Goal: Information Seeking & Learning: Learn about a topic

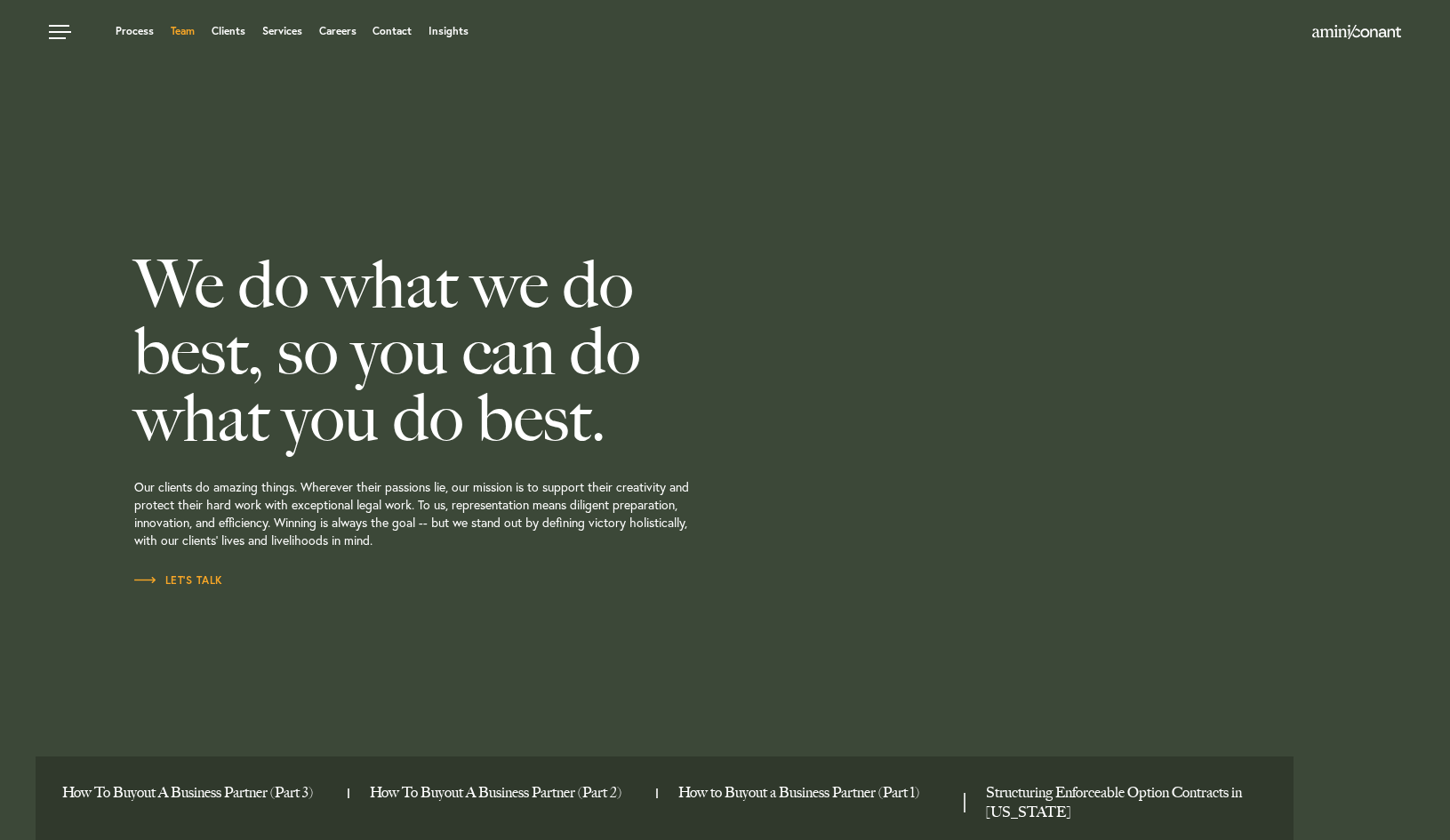
click at [187, 32] on link "Team" at bounding box center [183, 31] width 24 height 11
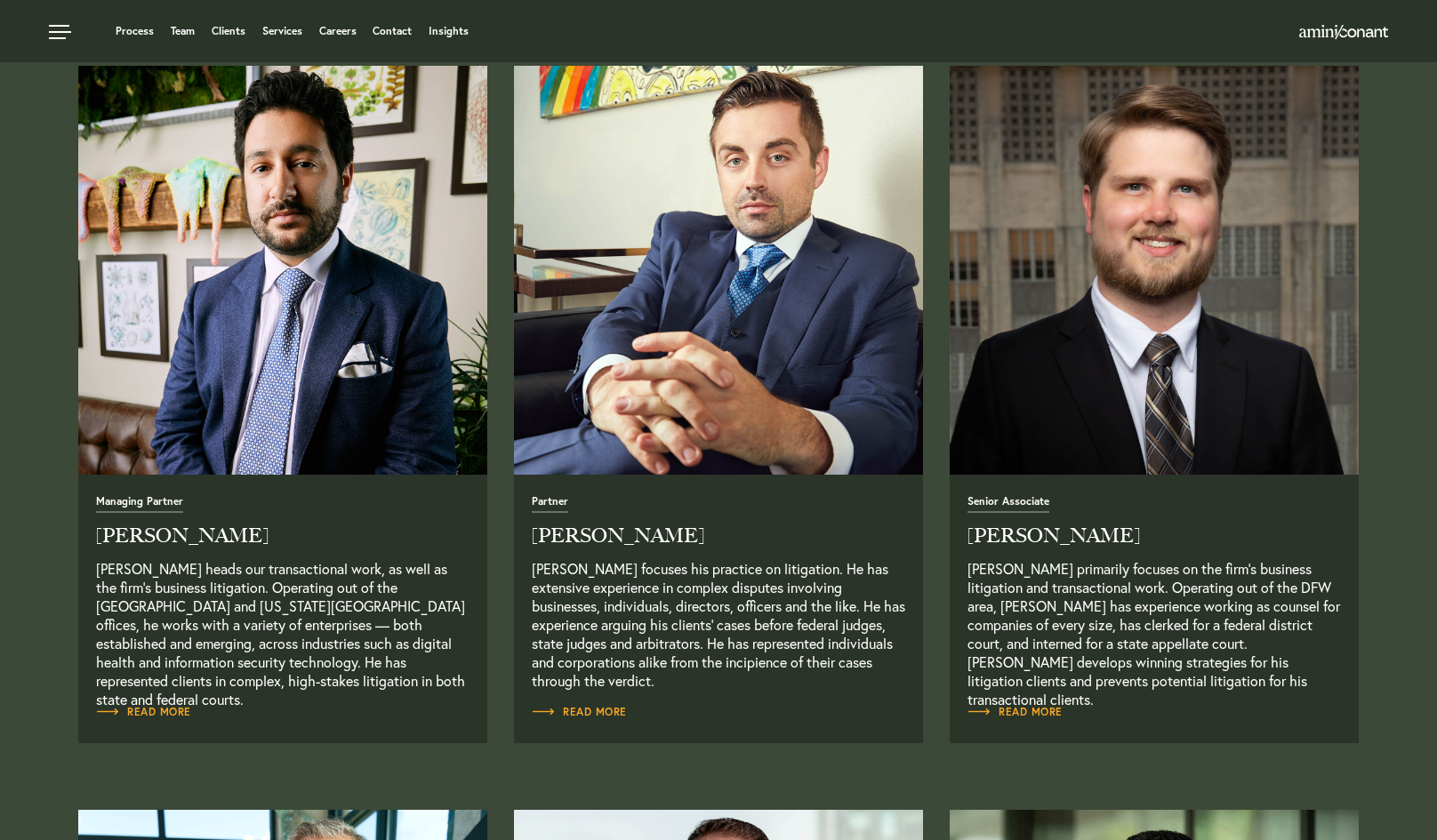
scroll to position [647, 0]
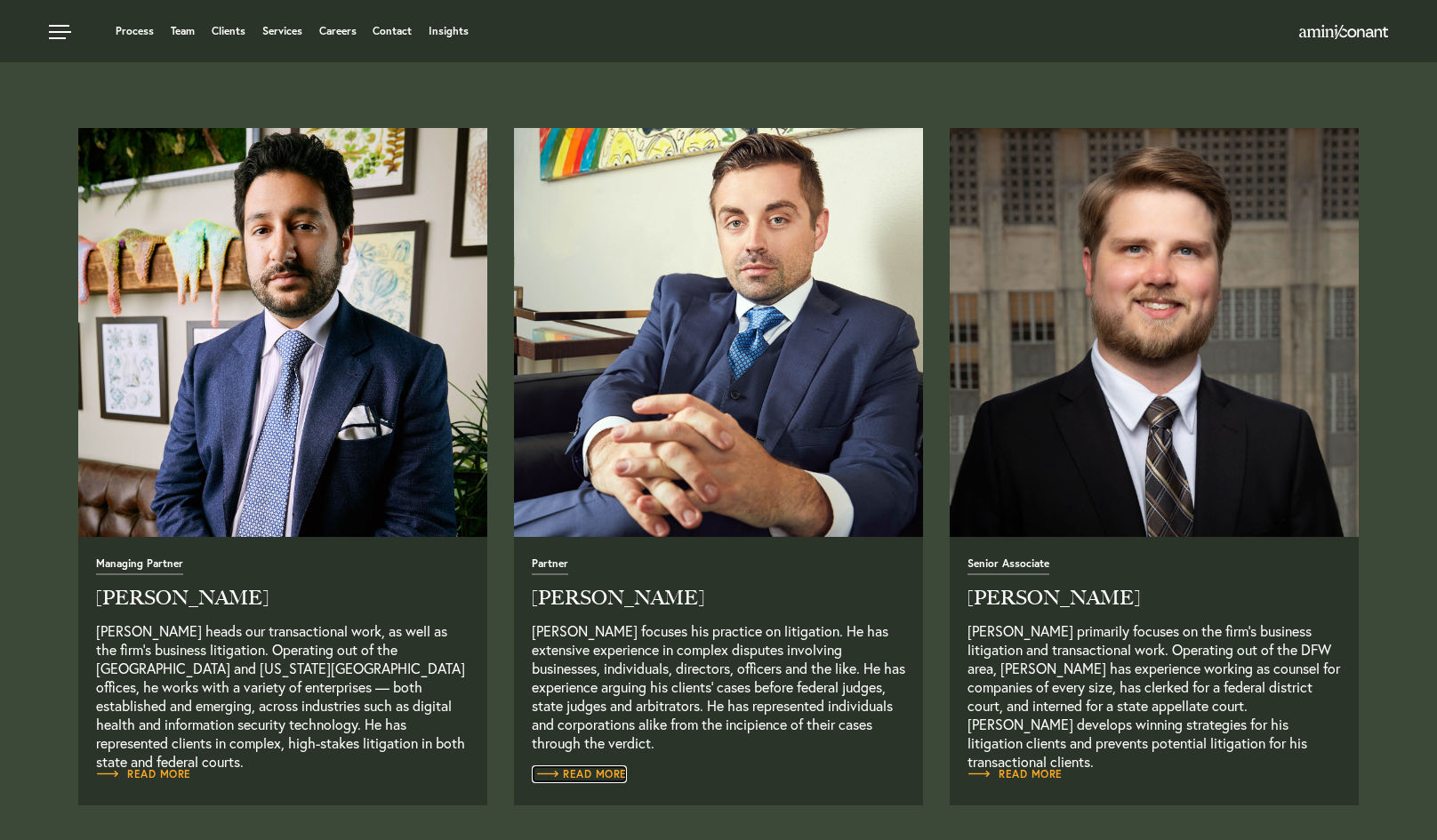
click at [571, 772] on span "Read More" at bounding box center [579, 773] width 96 height 11
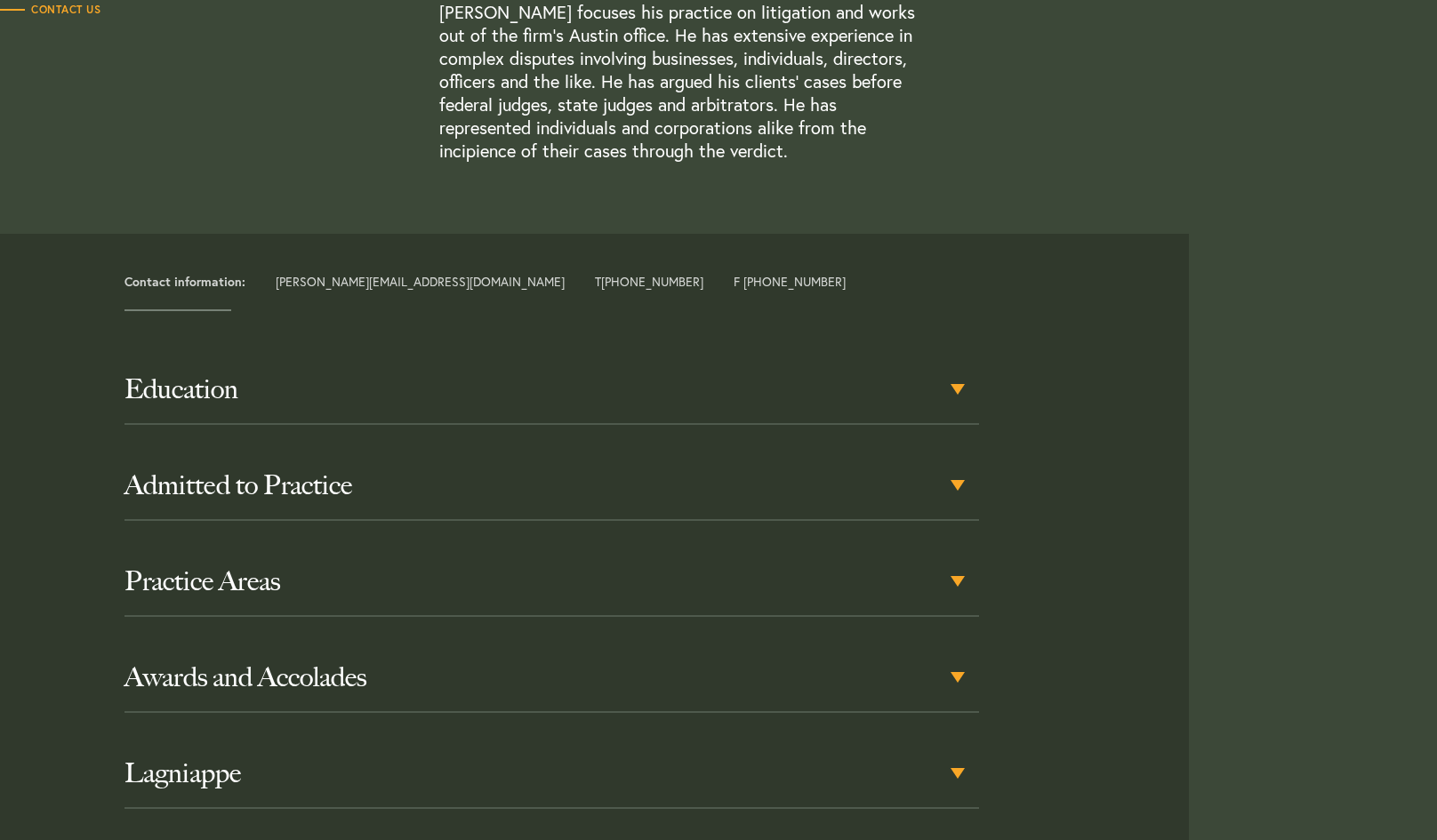
scroll to position [621, 0]
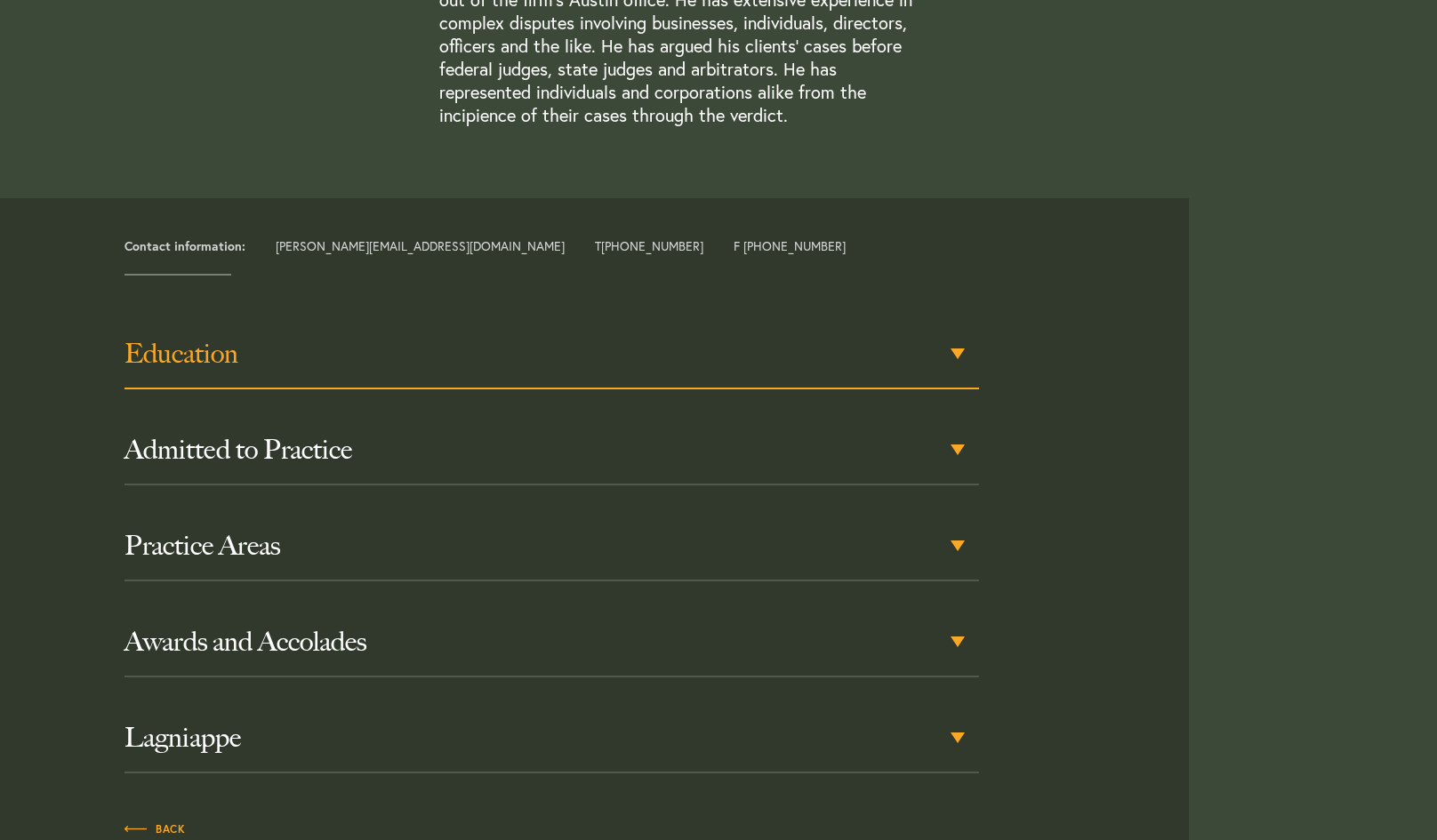
click at [944, 347] on h3 "Education" at bounding box center [552, 353] width 855 height 32
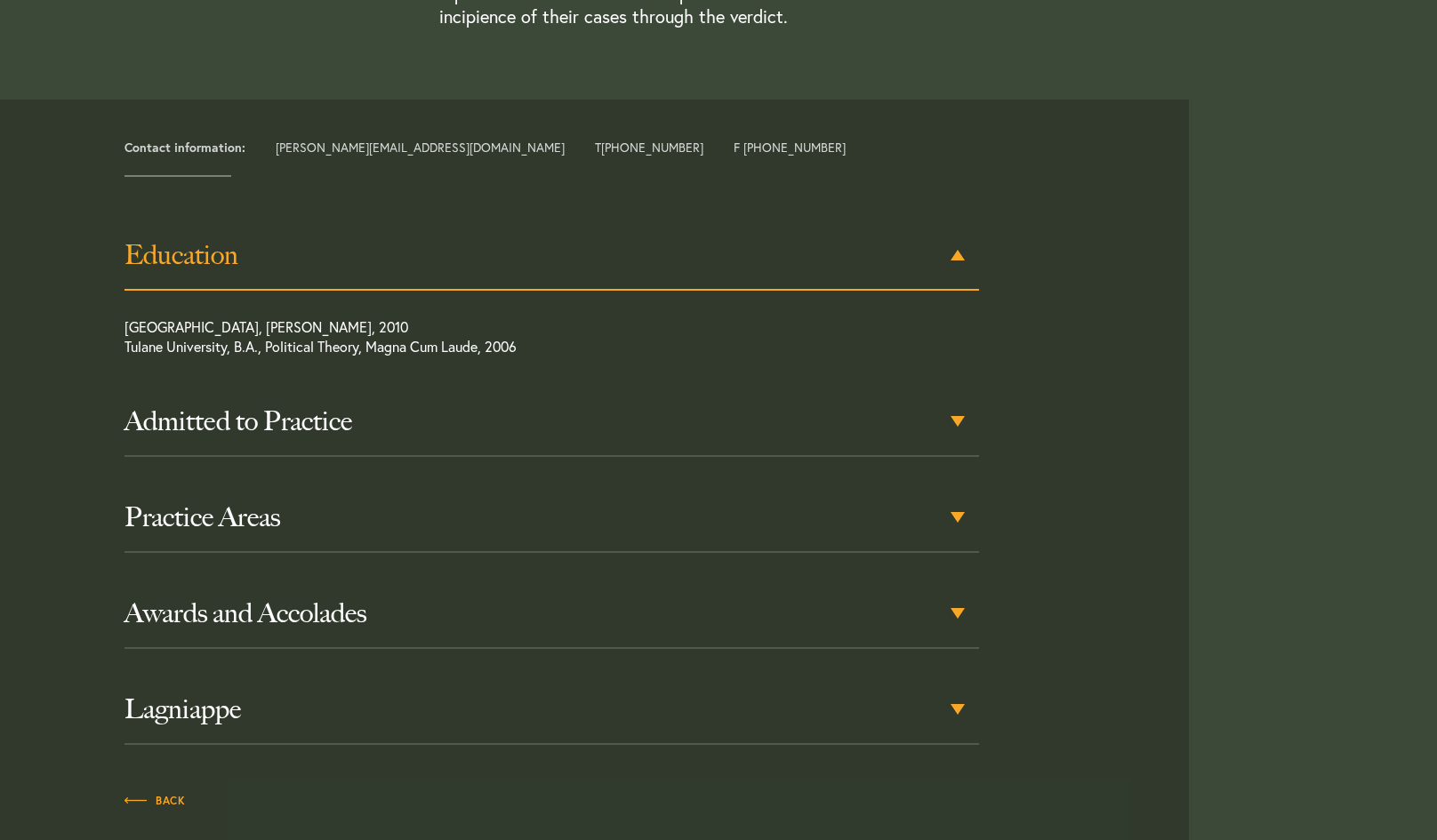
scroll to position [731, 0]
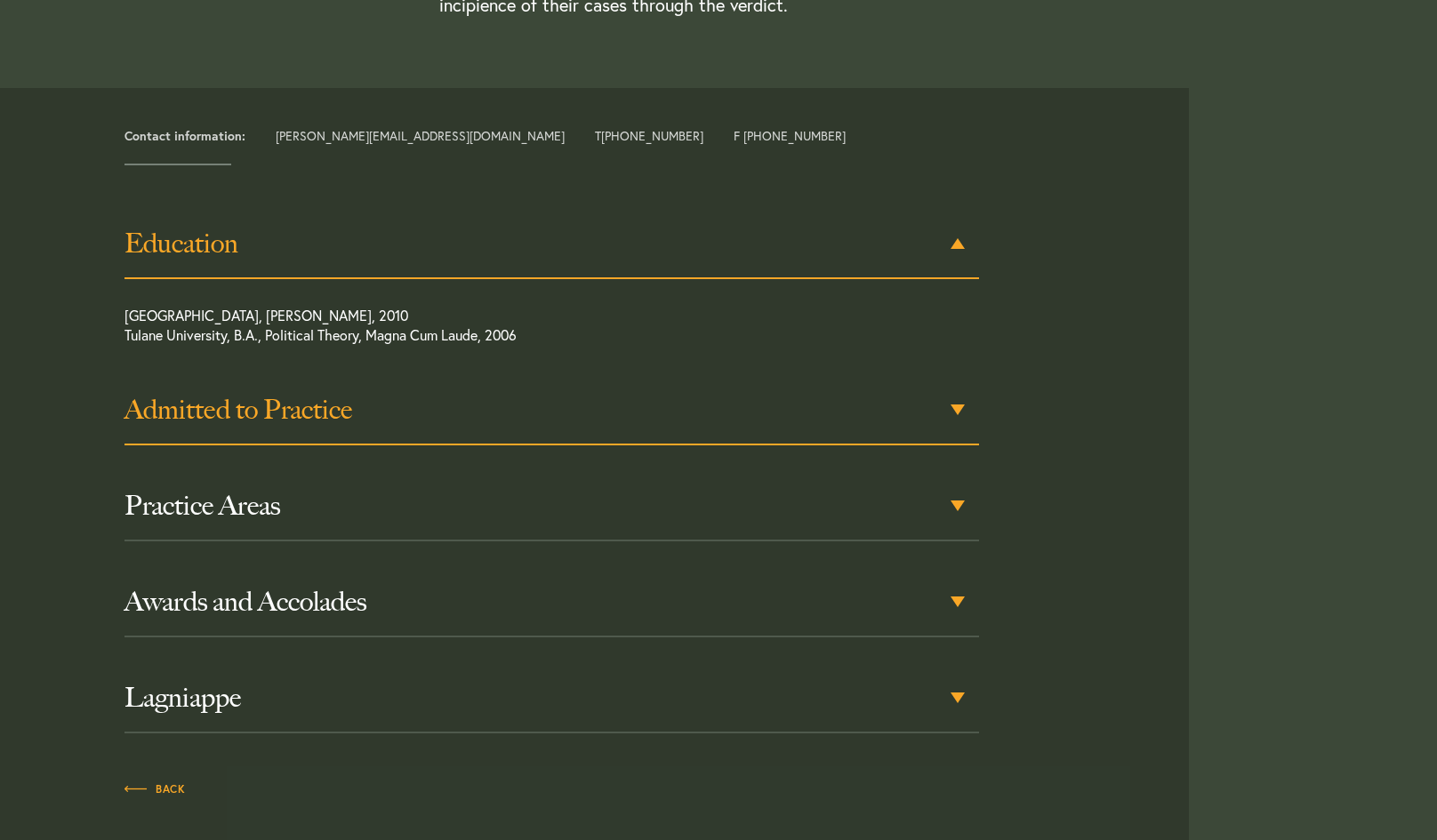
click at [790, 416] on h3 "Admitted to Practice" at bounding box center [552, 409] width 855 height 32
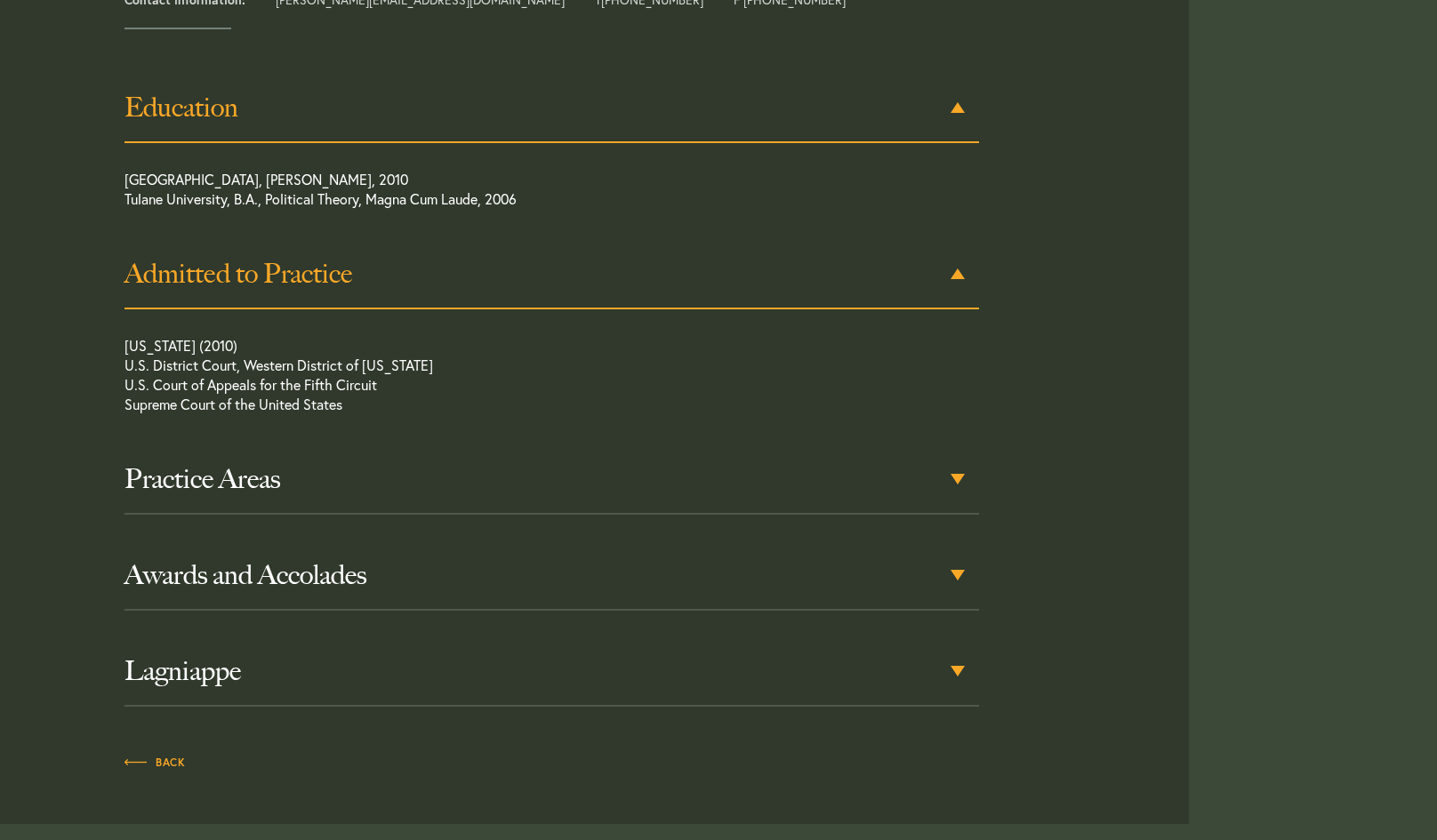
scroll to position [897, 0]
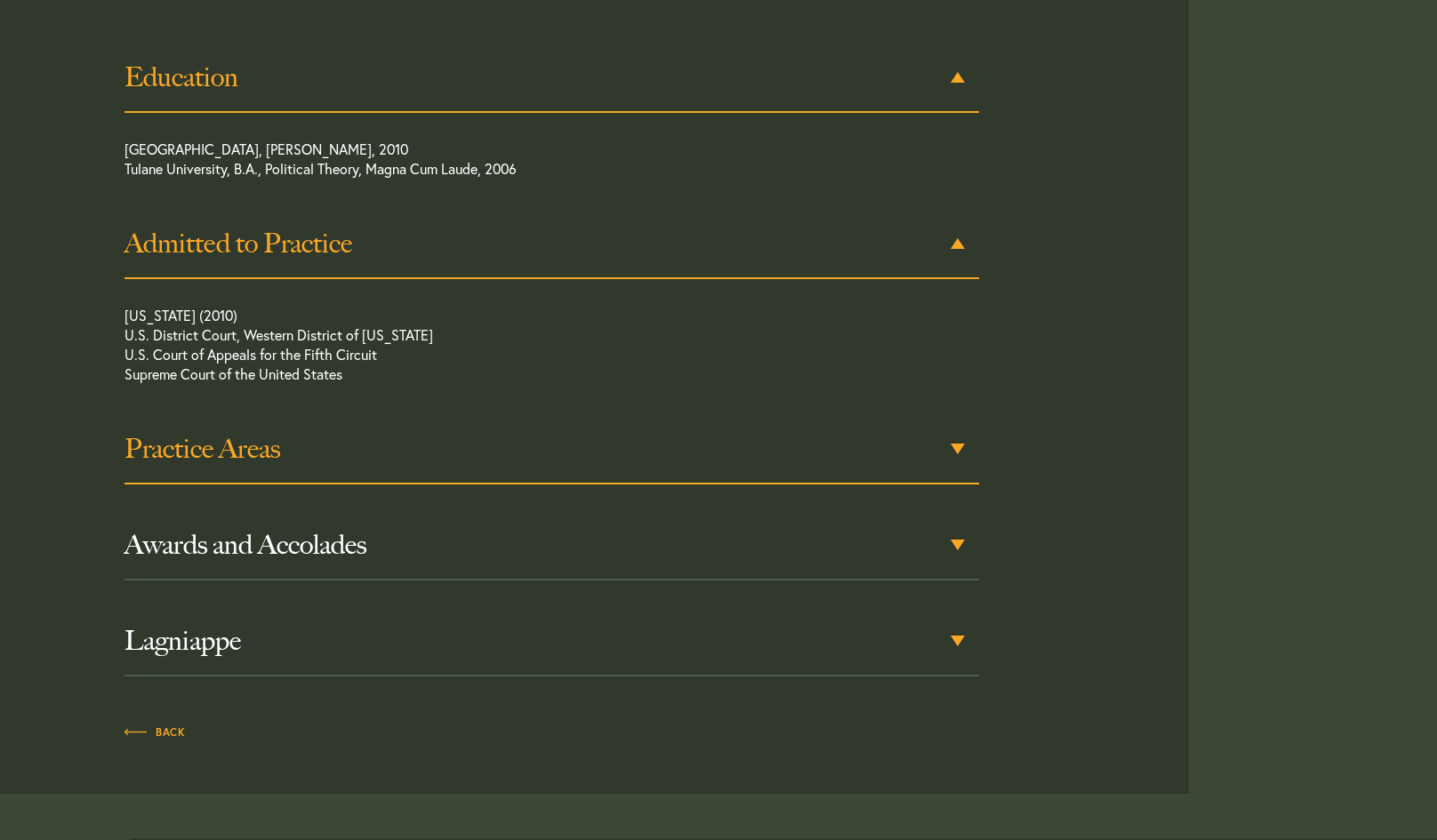
click at [547, 456] on h3 "Practice Areas" at bounding box center [552, 448] width 855 height 32
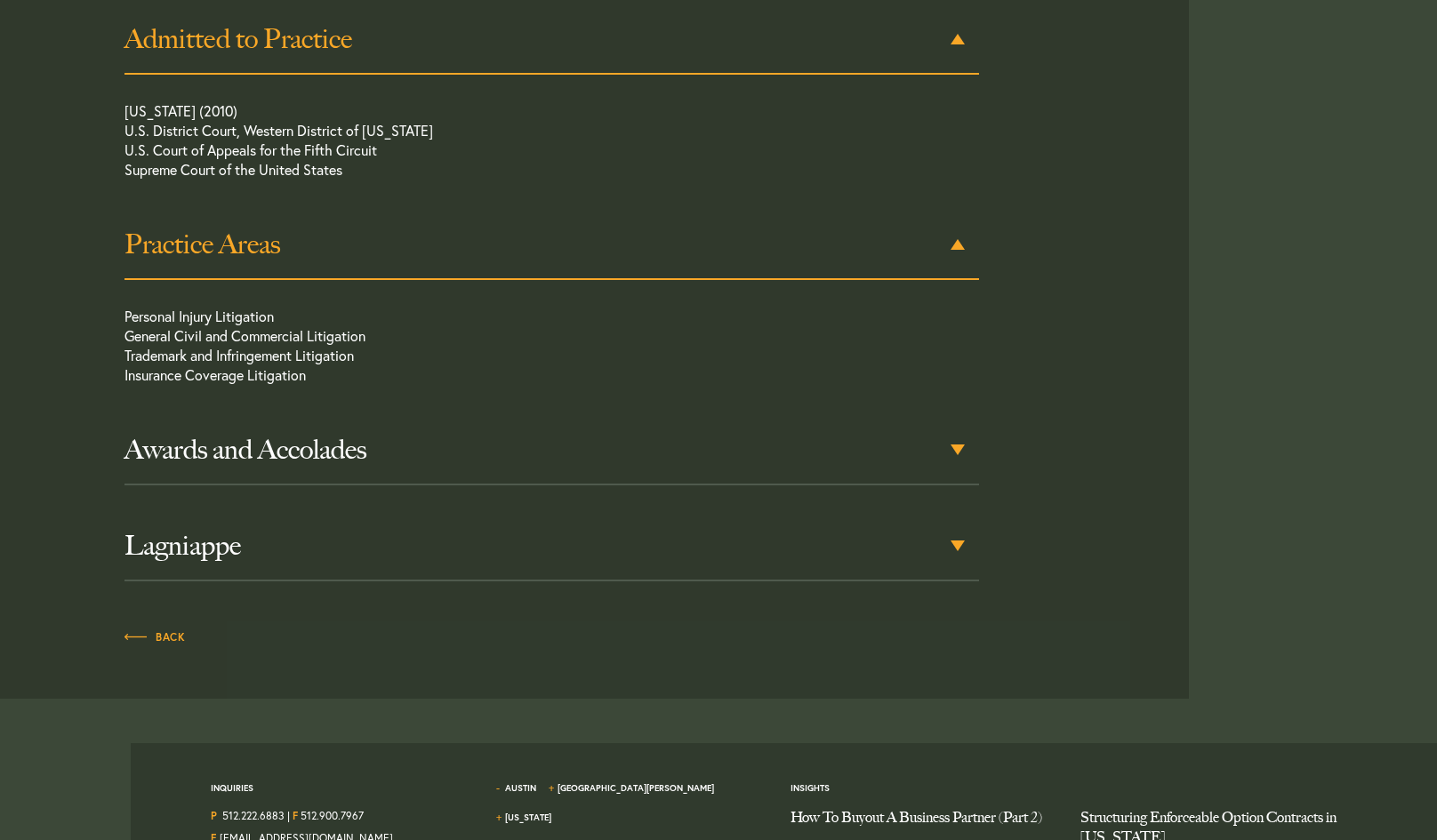
scroll to position [1103, 0]
click at [547, 456] on h3 "Awards and Accolades" at bounding box center [552, 448] width 855 height 32
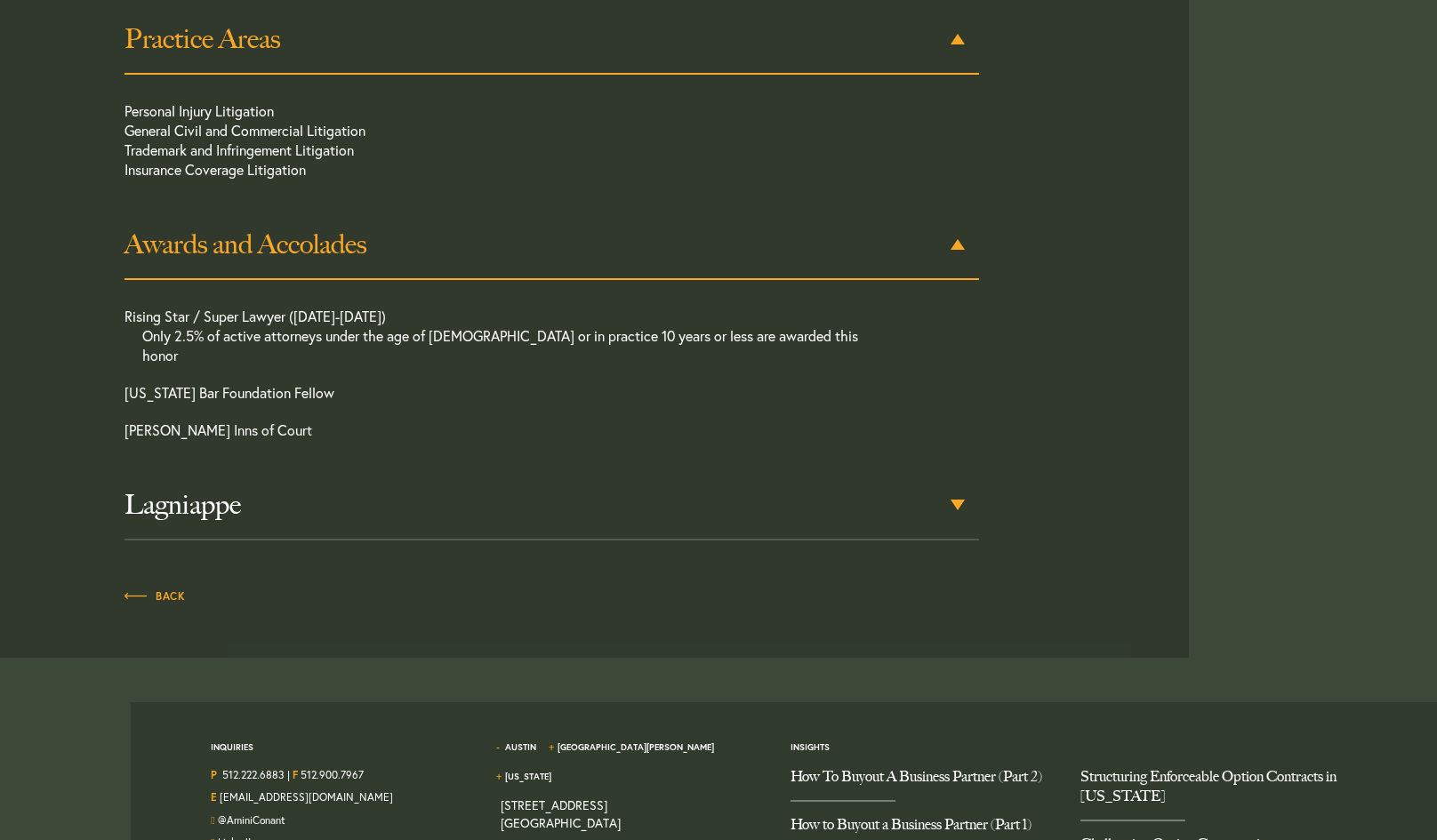
scroll to position [1308, 0]
click at [543, 470] on div "Lagniappe" at bounding box center [552, 505] width 855 height 70
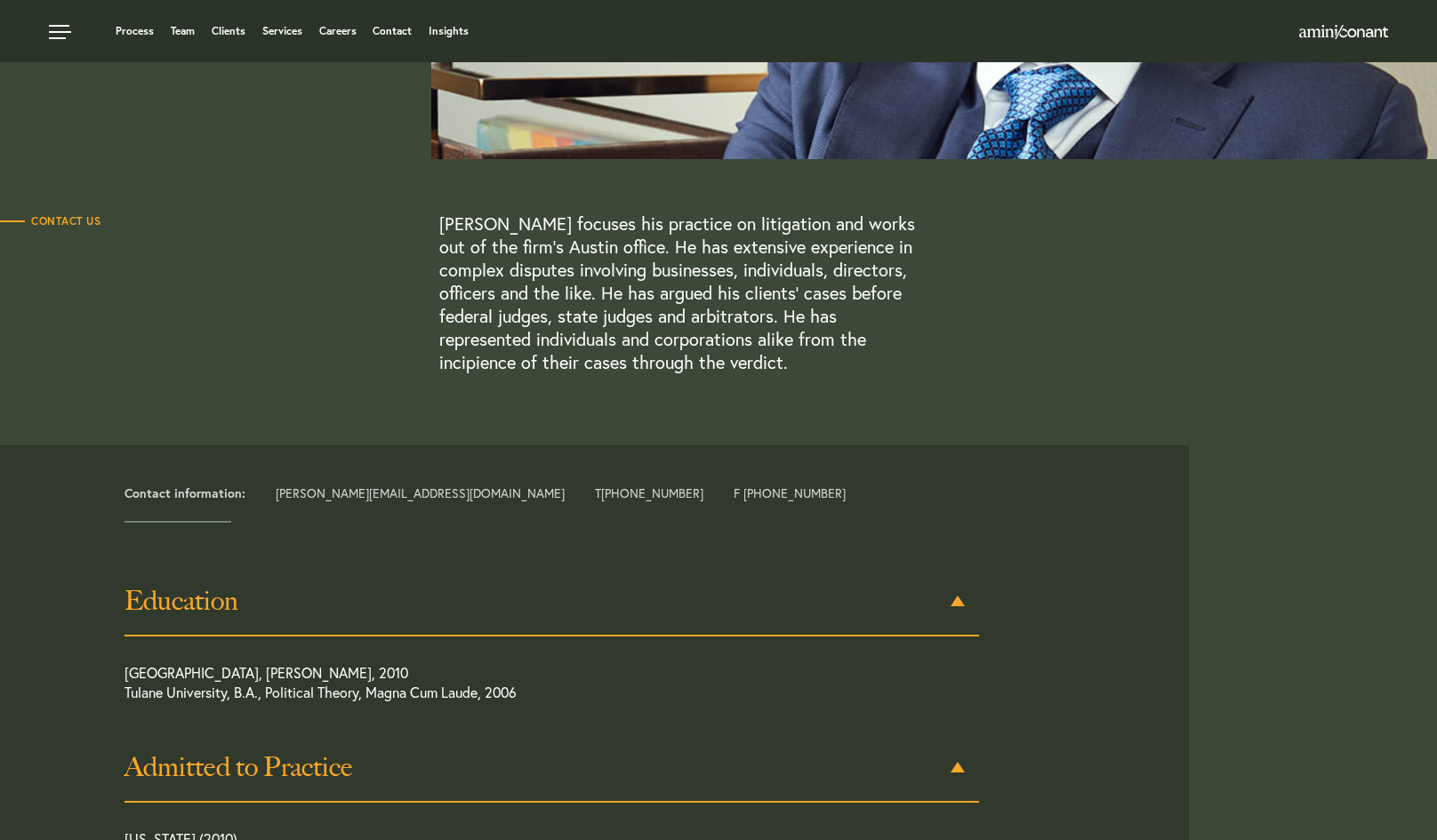
scroll to position [0, 0]
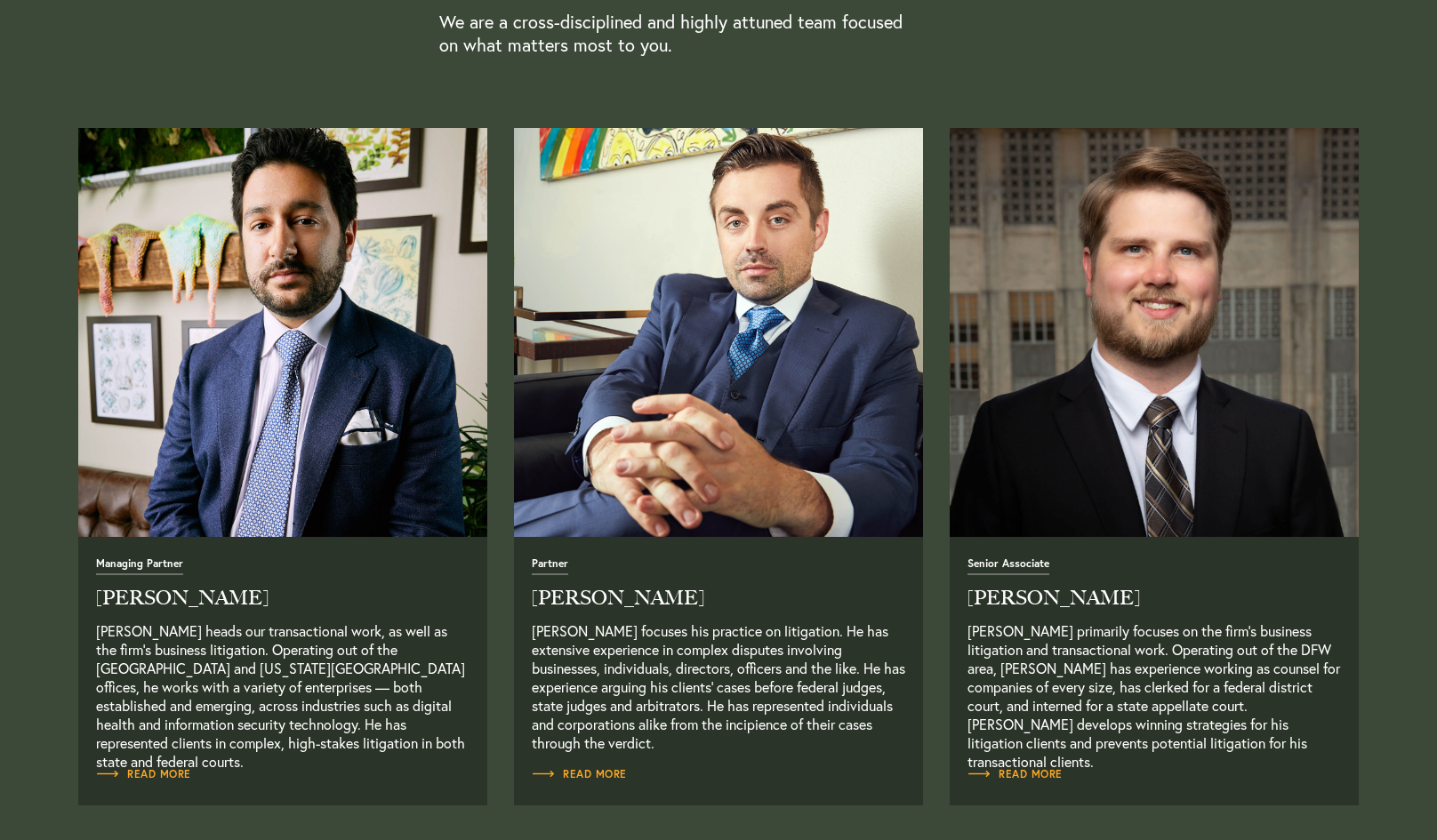
click at [314, 528] on img "Read Full Bio" at bounding box center [283, 333] width 429 height 429
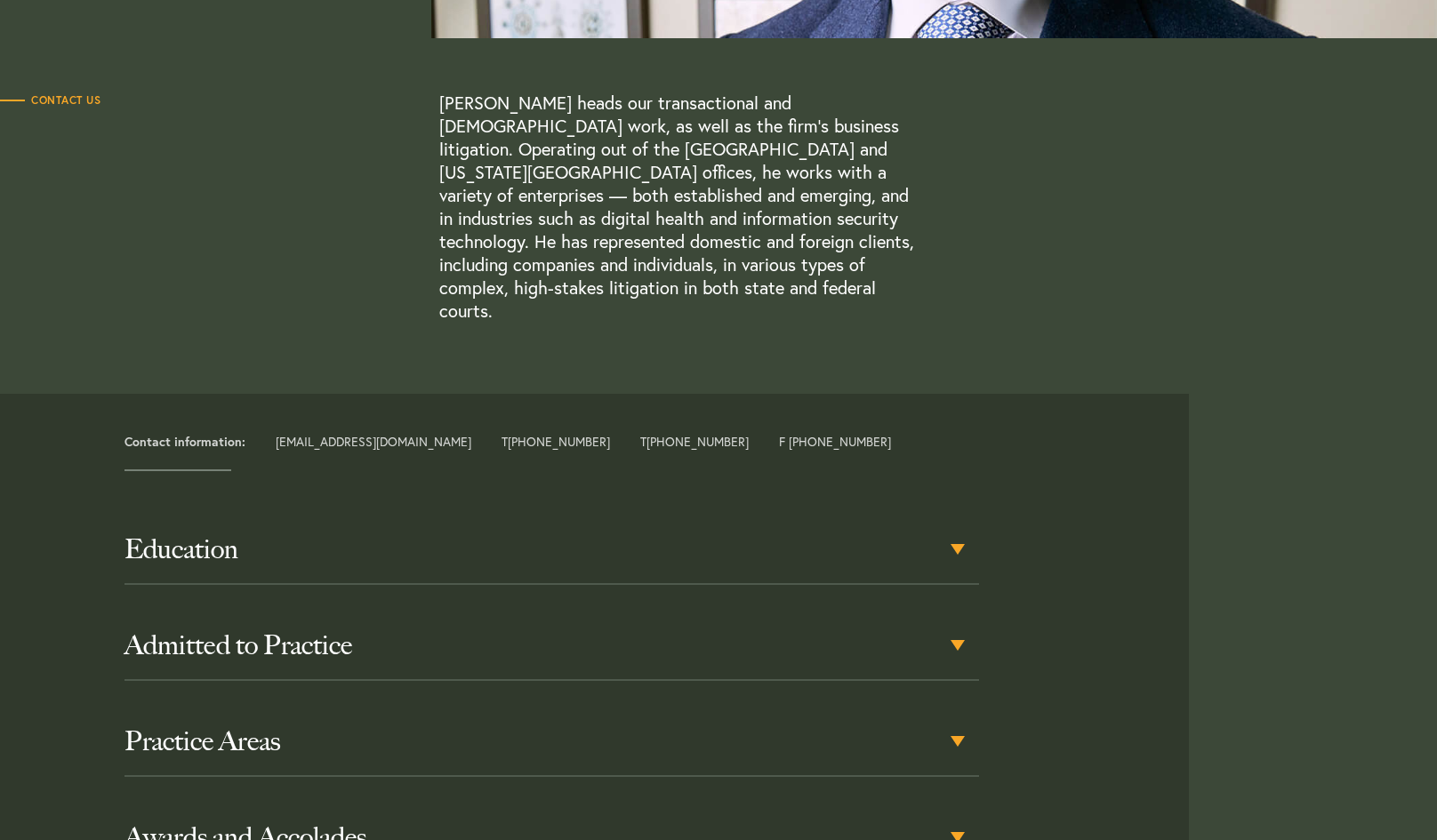
scroll to position [519, 0]
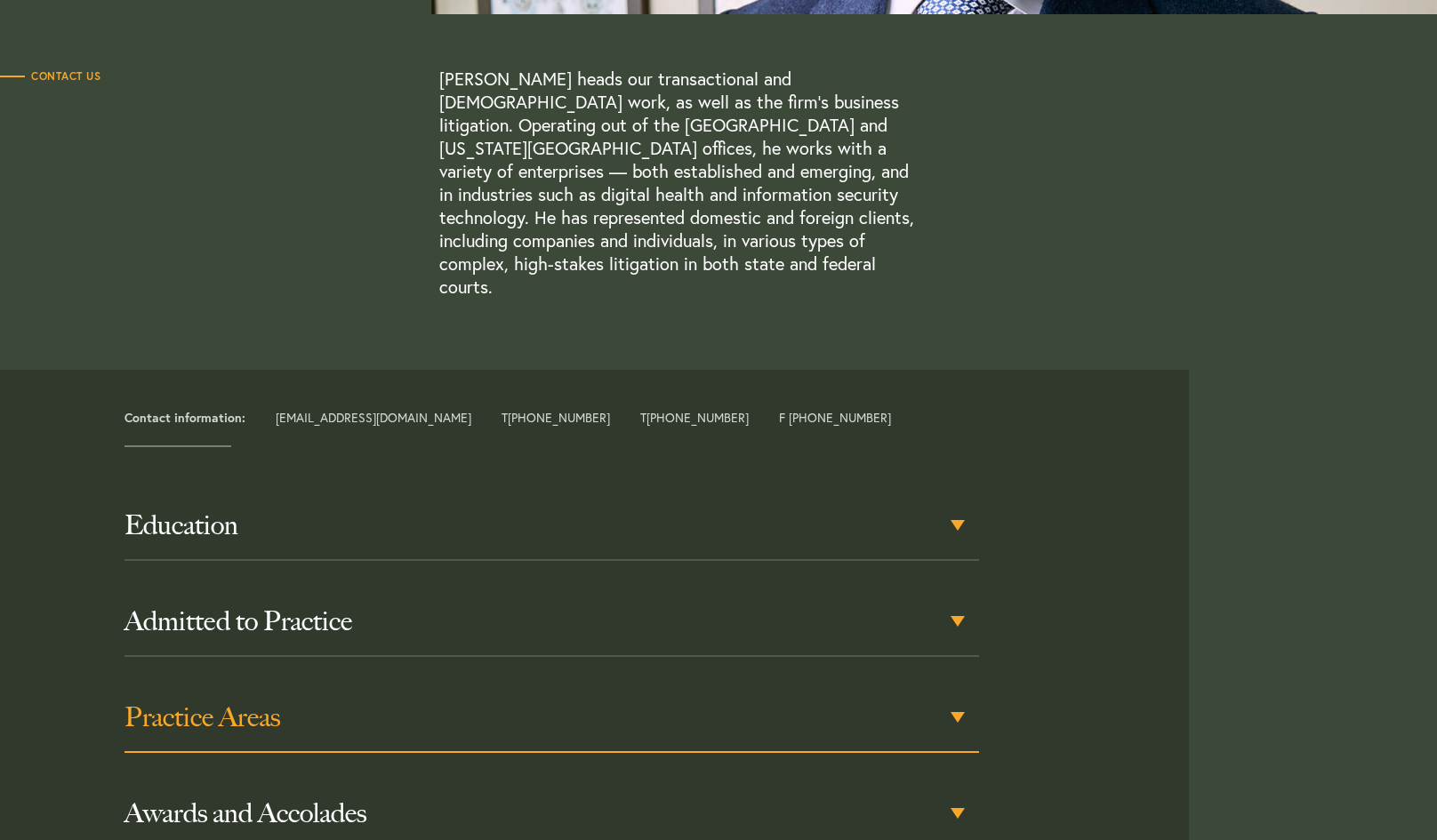
click at [331, 705] on h3 "Practice Areas" at bounding box center [552, 717] width 855 height 32
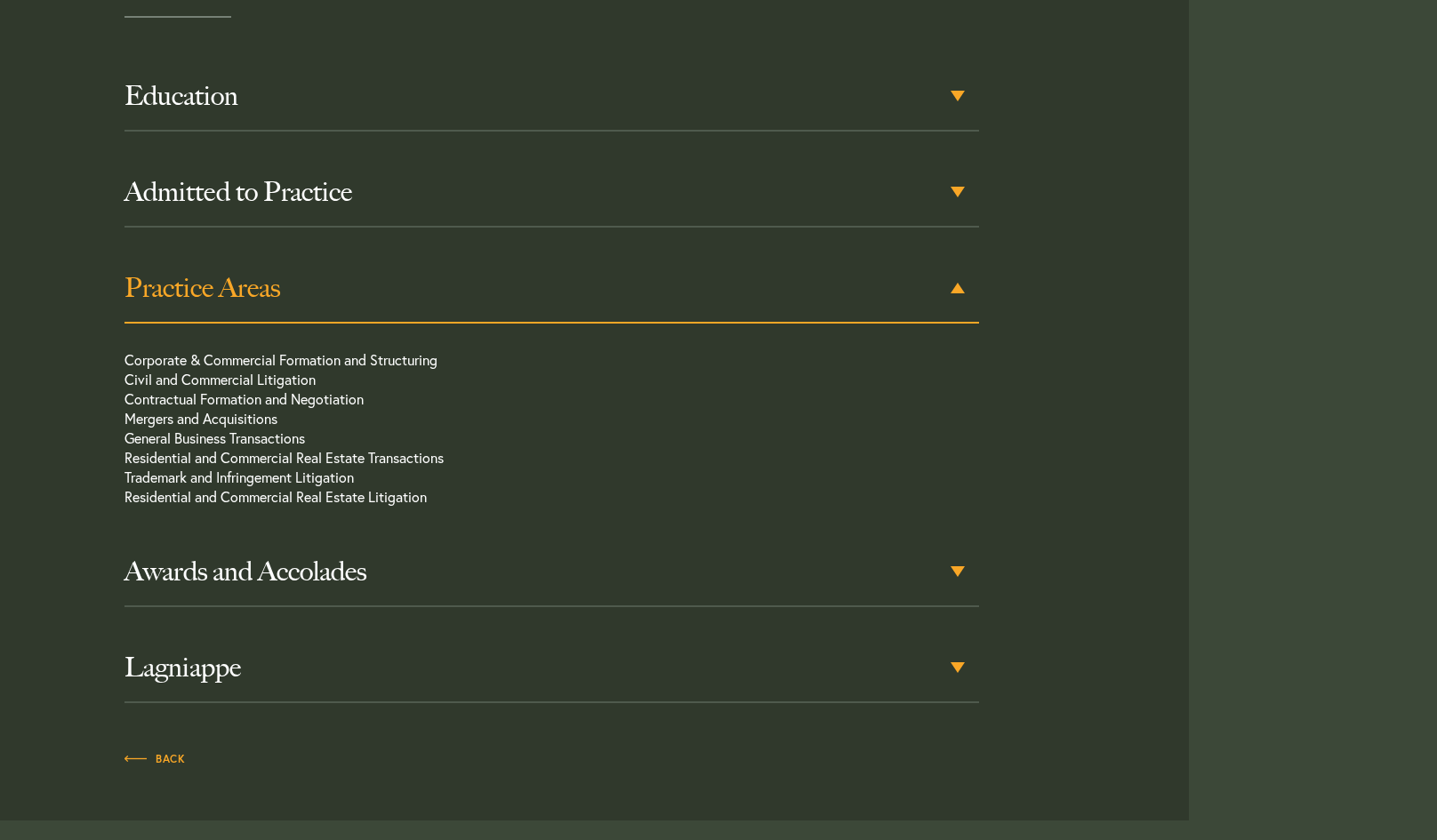
scroll to position [970, 0]
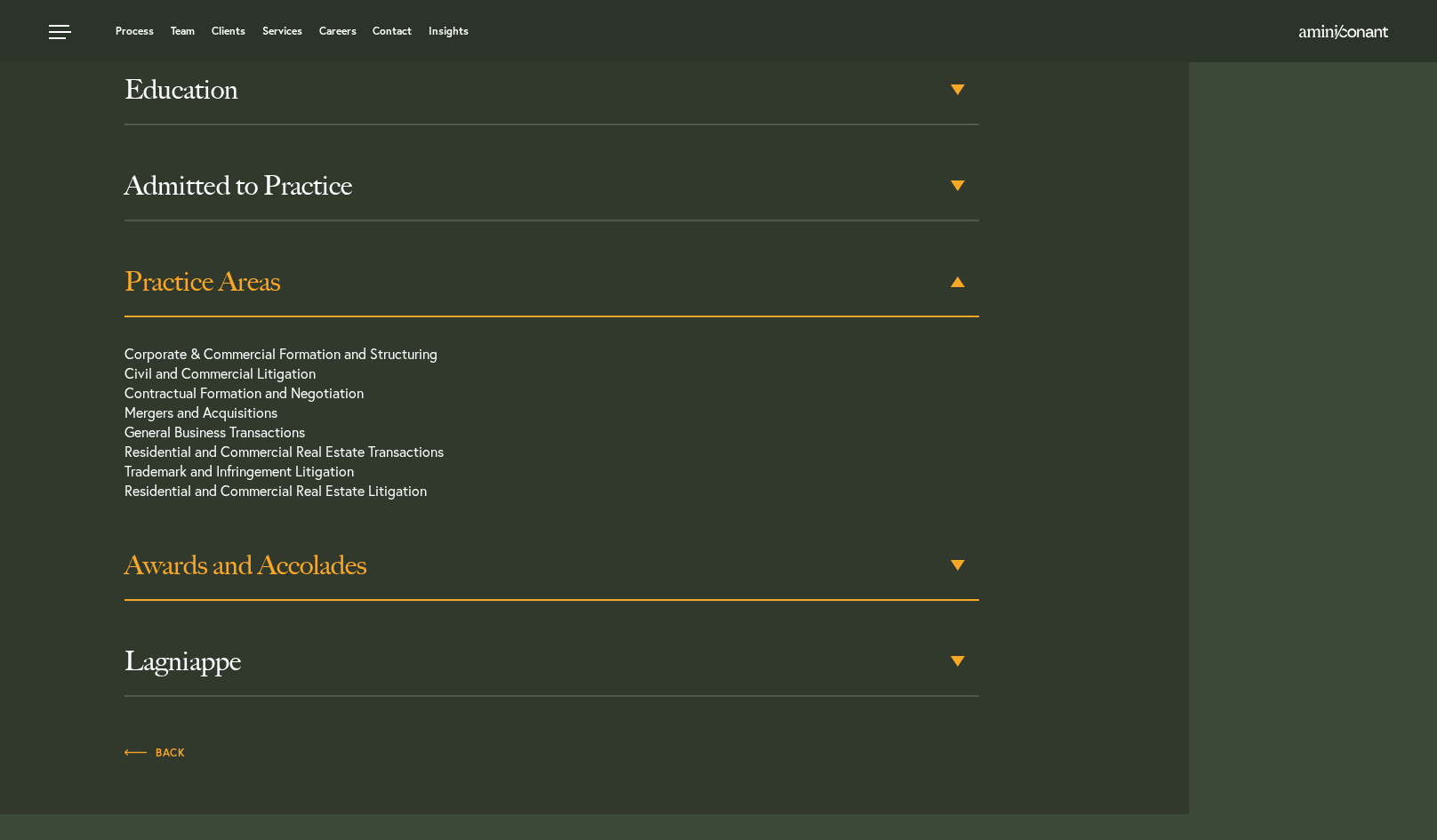
click at [801, 549] on h3 "Awards and Accolades" at bounding box center [552, 565] width 855 height 32
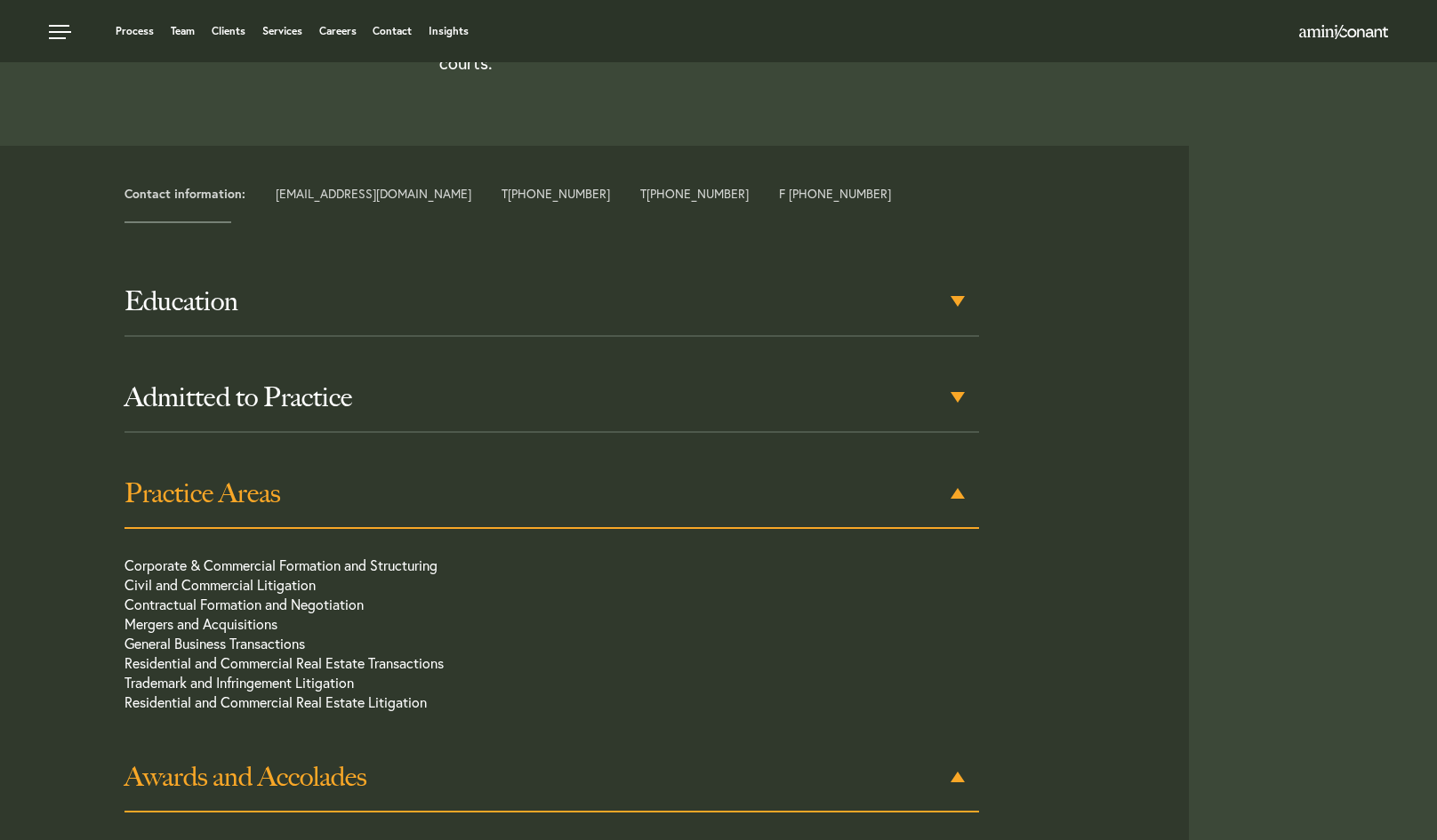
scroll to position [735, 0]
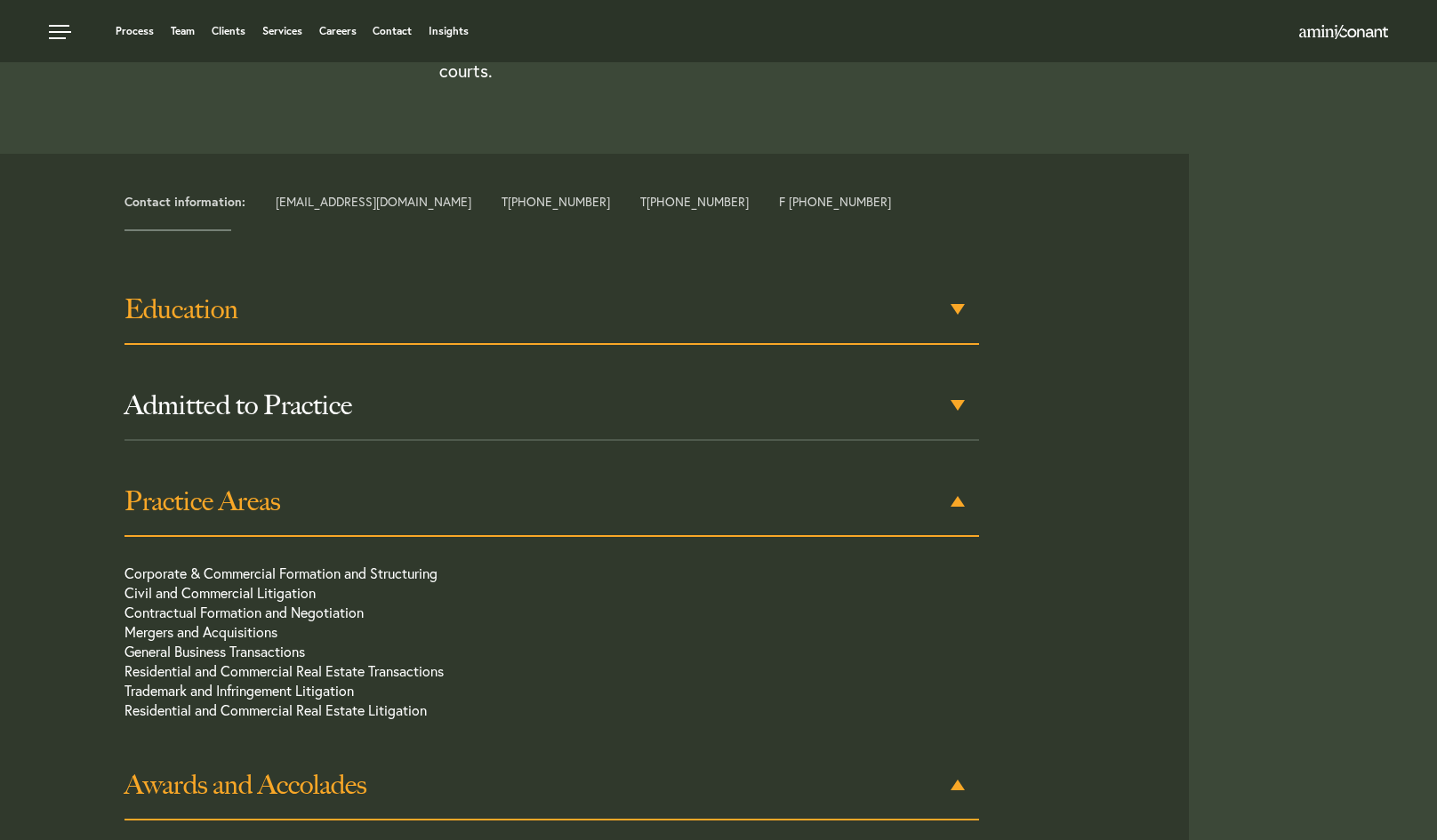
click at [438, 293] on h3 "Education" at bounding box center [552, 309] width 855 height 32
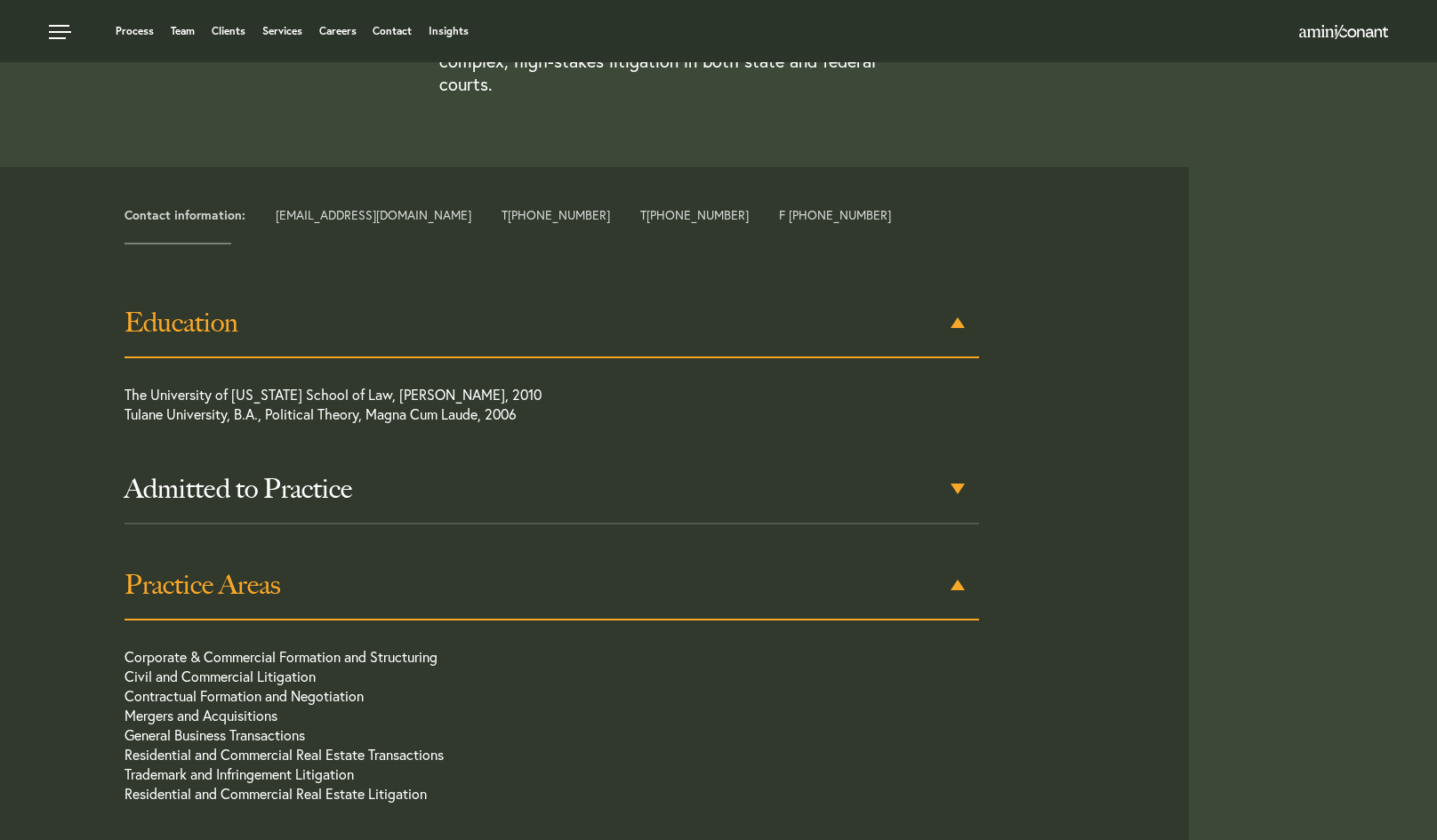
scroll to position [721, 0]
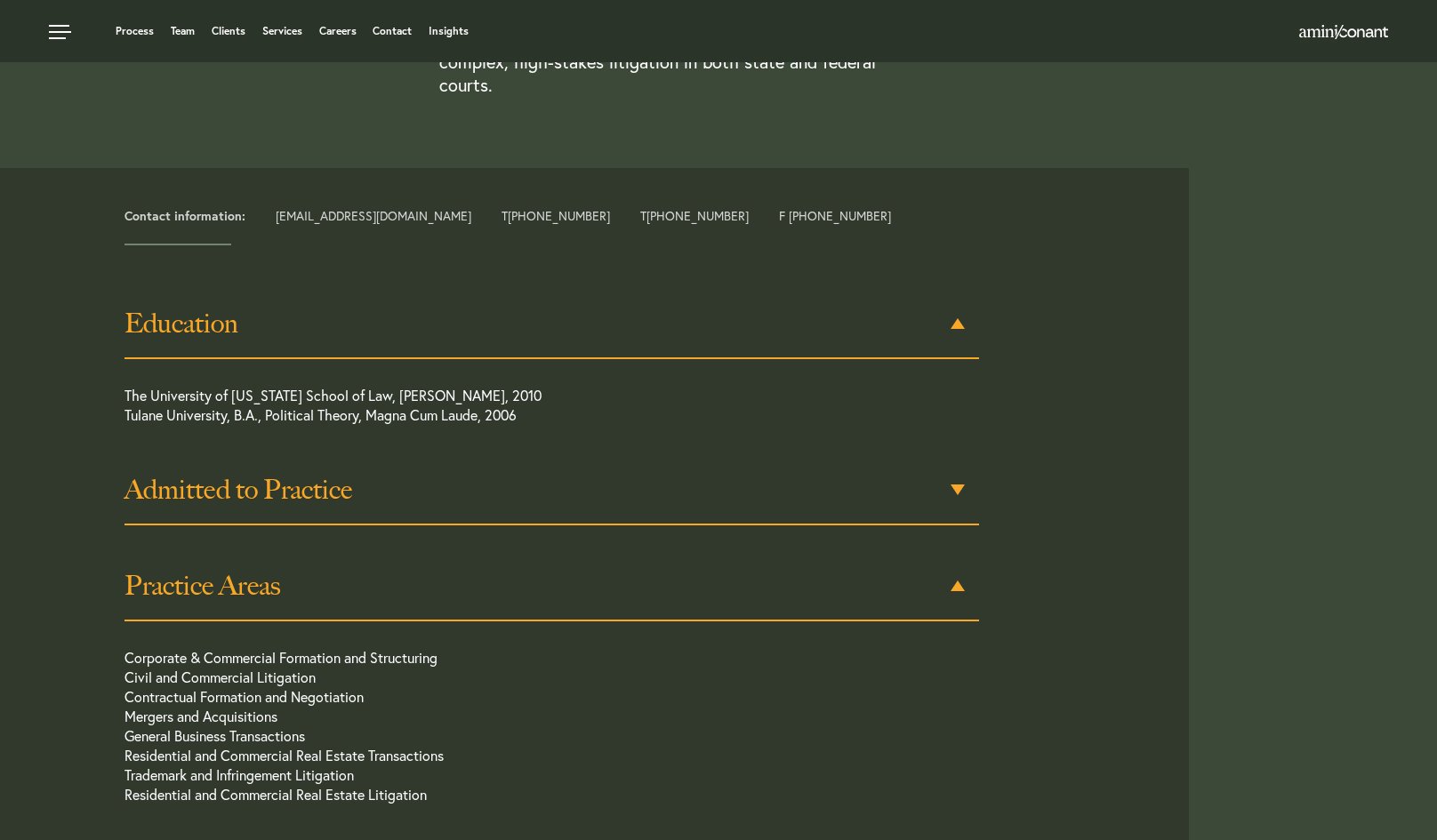
click at [545, 474] on h3 "Admitted to Practice" at bounding box center [552, 489] width 855 height 32
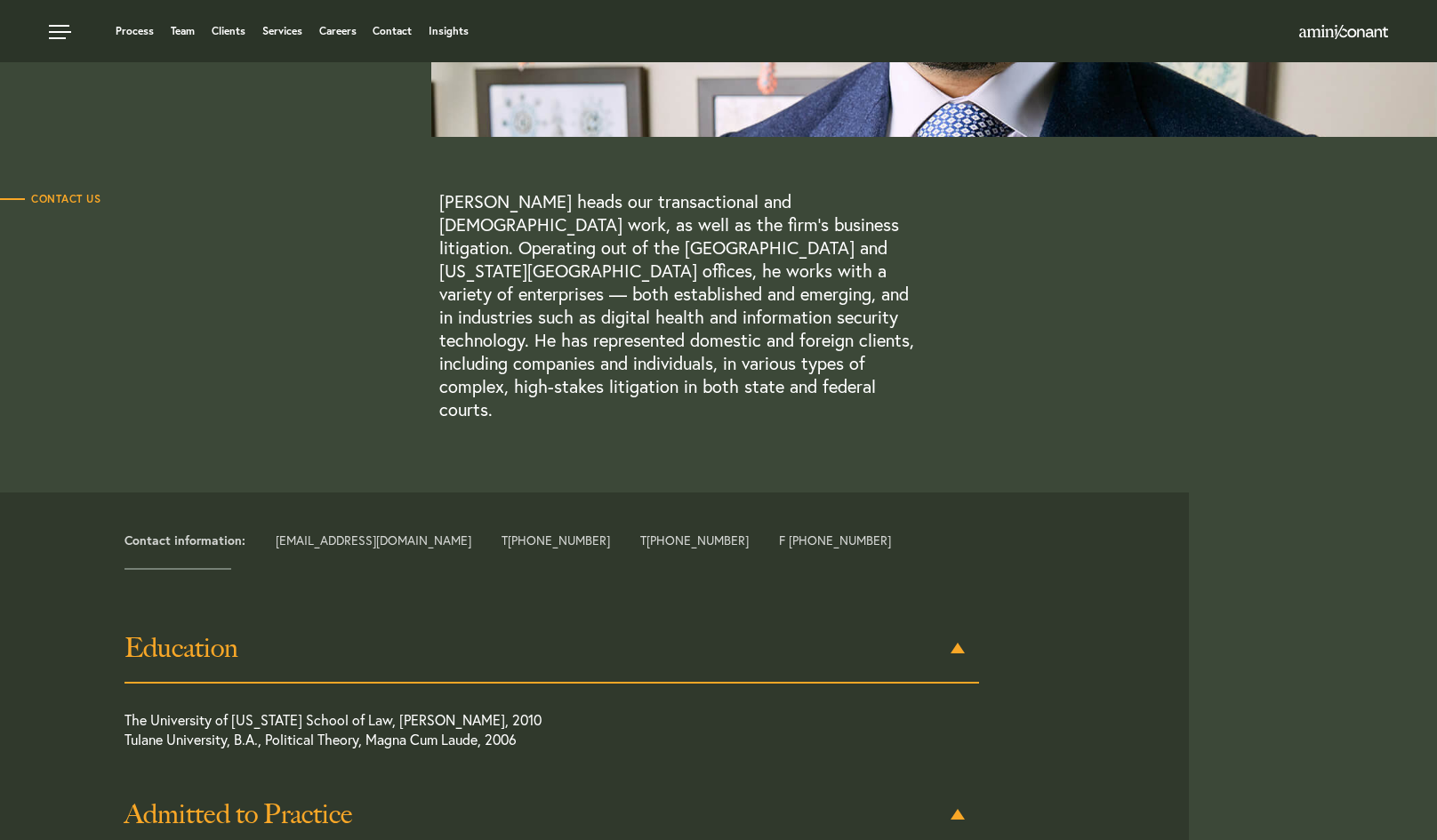
scroll to position [0, 0]
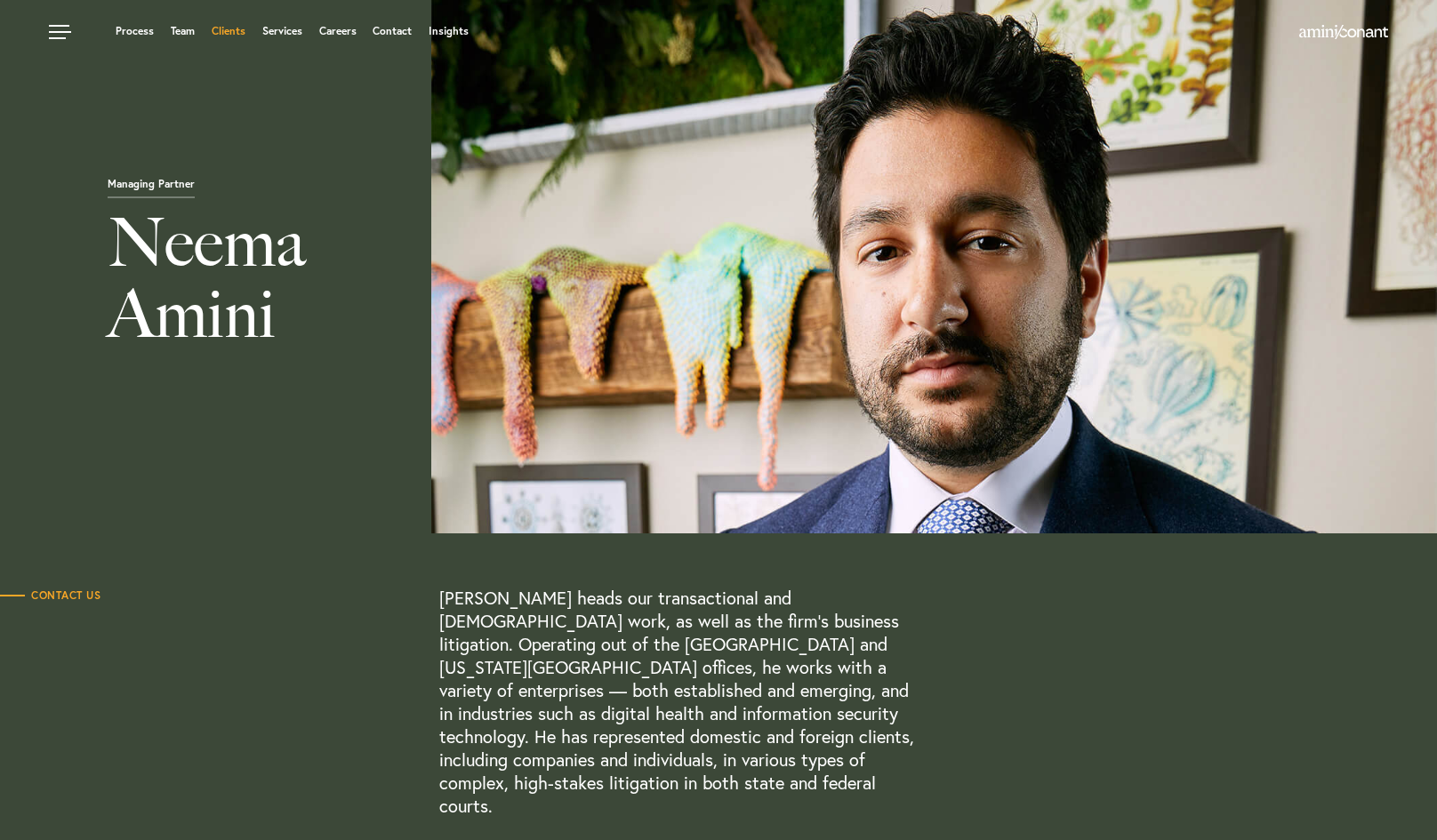
click at [231, 32] on link "Clients" at bounding box center [228, 31] width 33 height 11
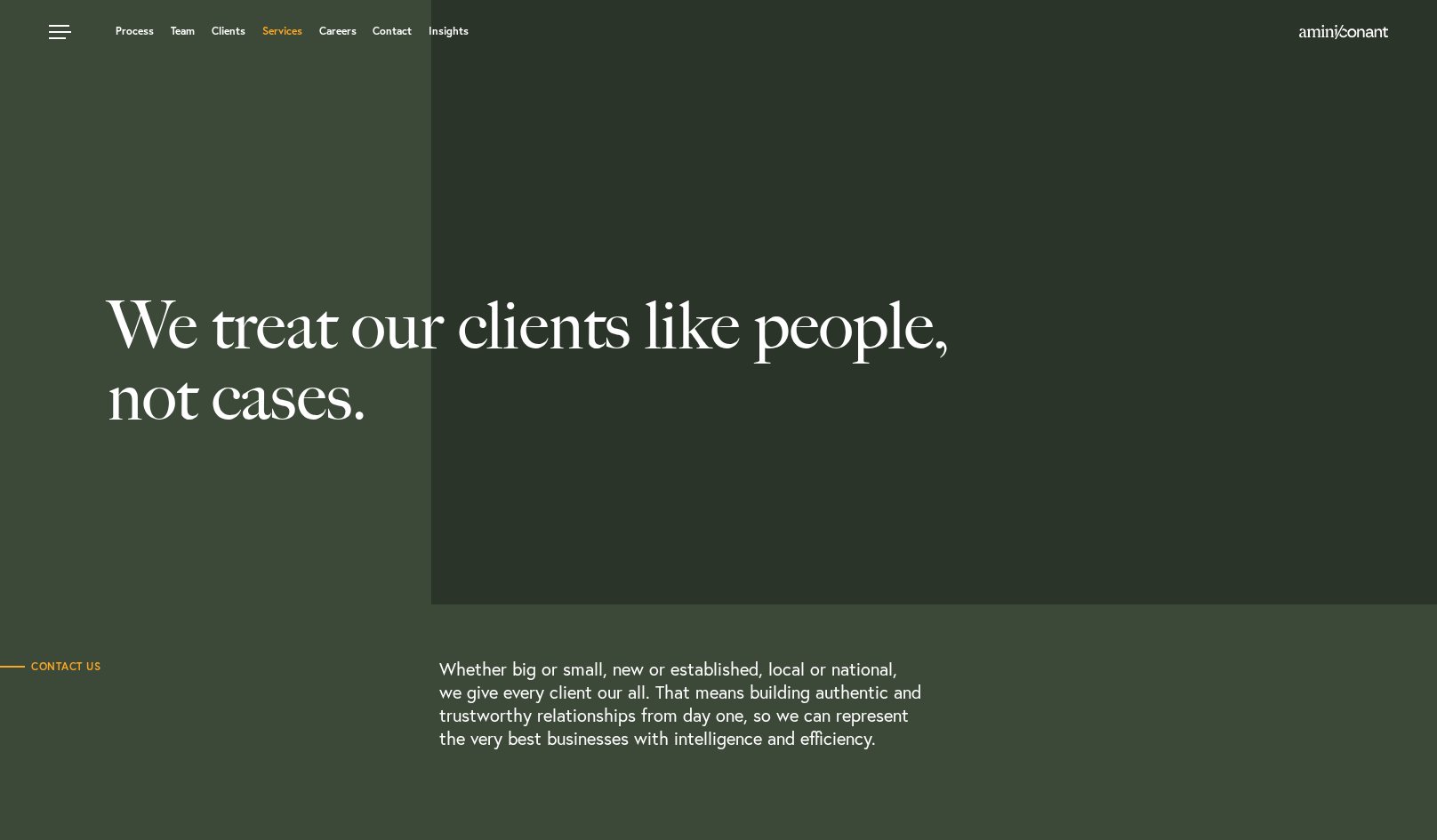
click at [286, 32] on link "Services" at bounding box center [282, 31] width 40 height 11
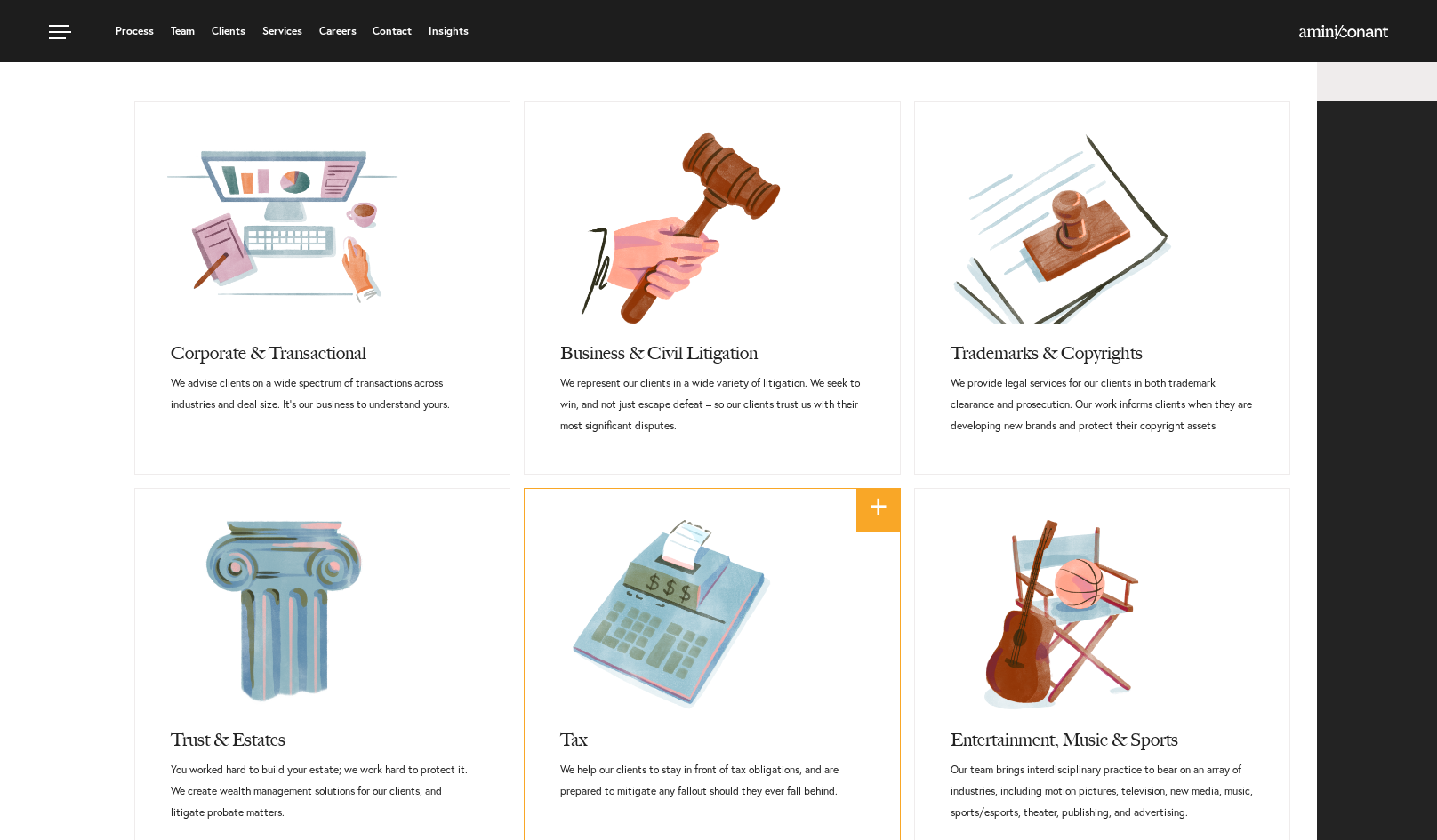
scroll to position [730, 0]
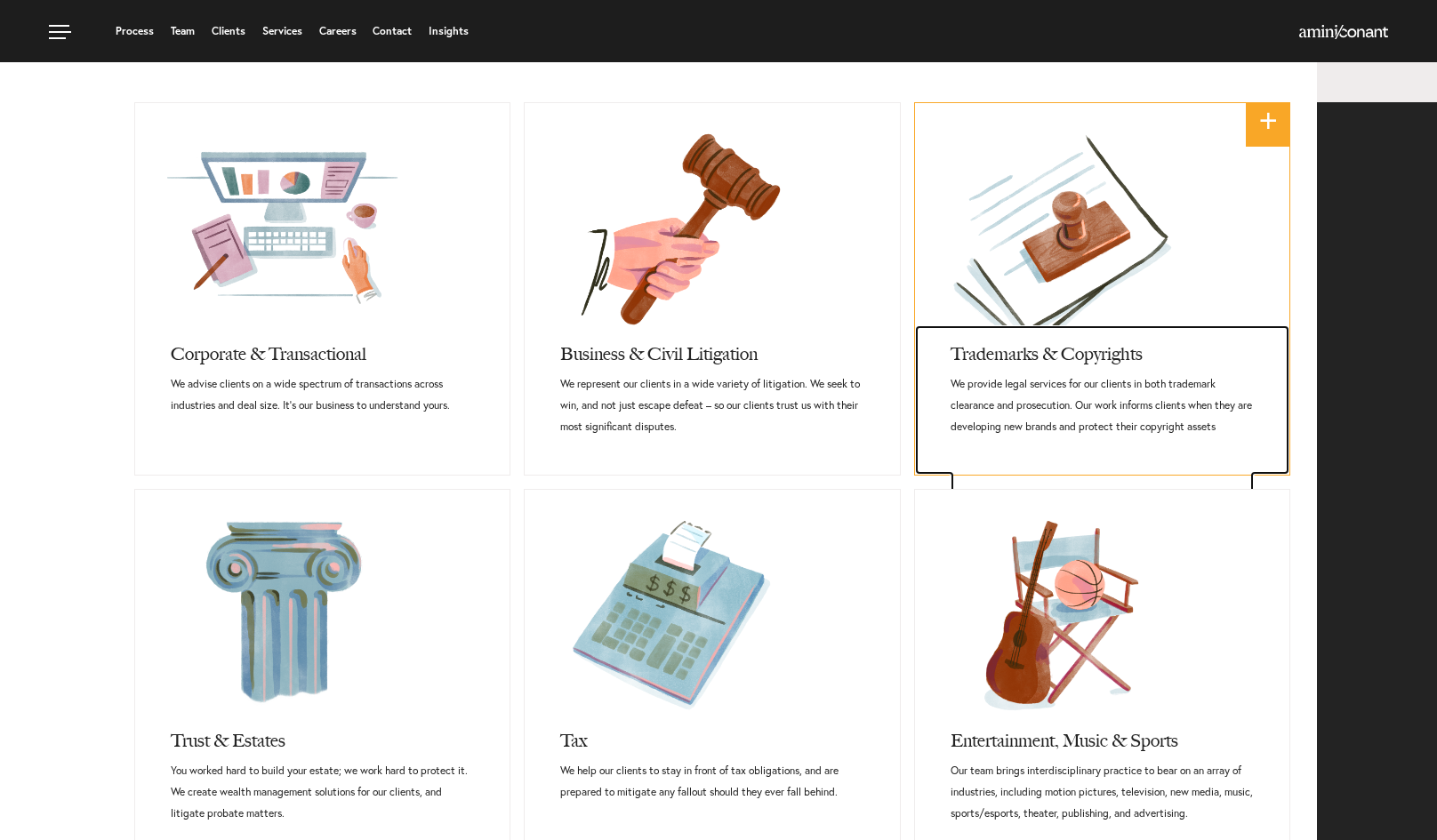
click at [1057, 398] on p "We provide legal services for our clients in both trademark clearance and prose…" at bounding box center [1101, 405] width 303 height 64
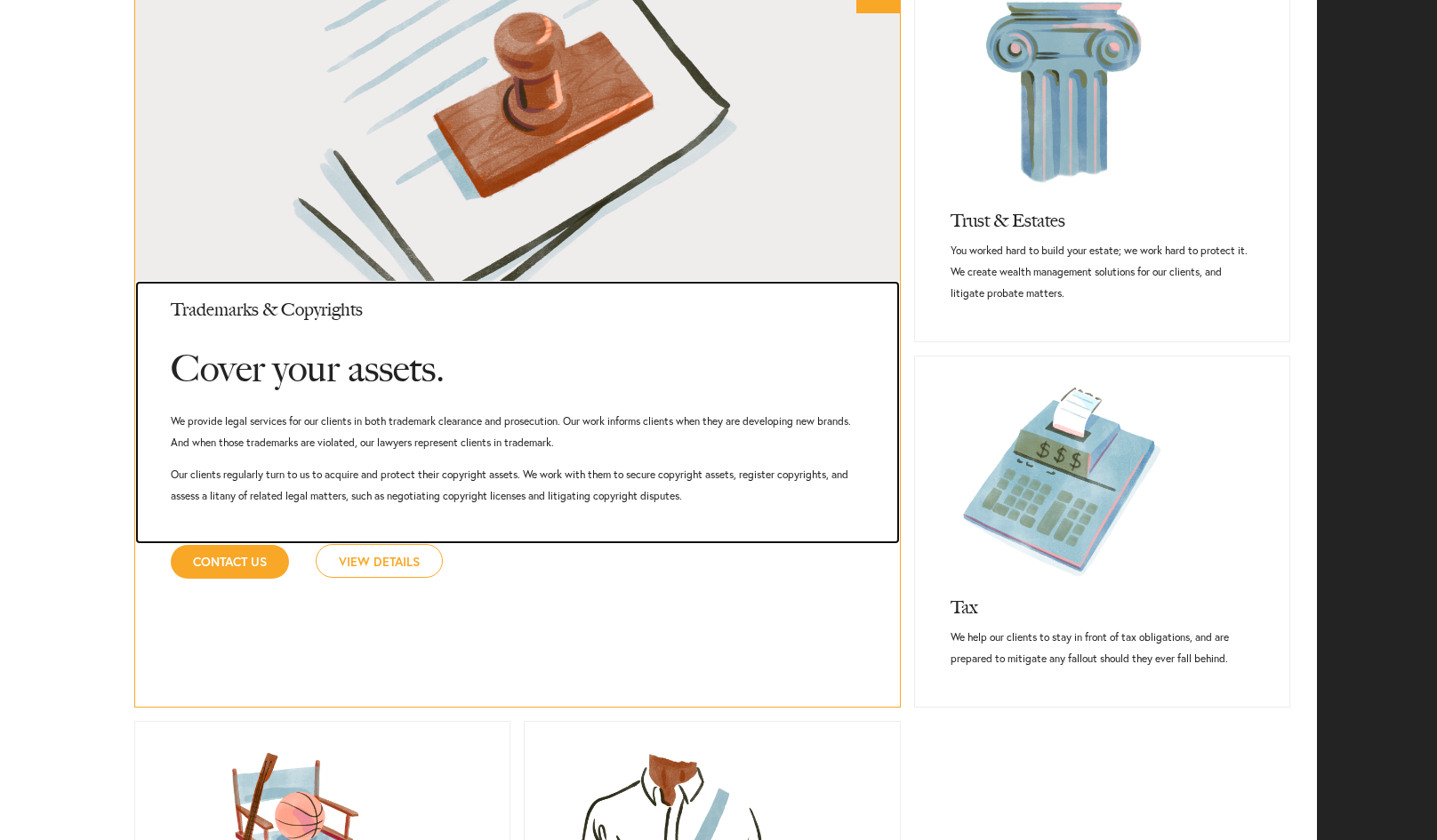
scroll to position [1317, 0]
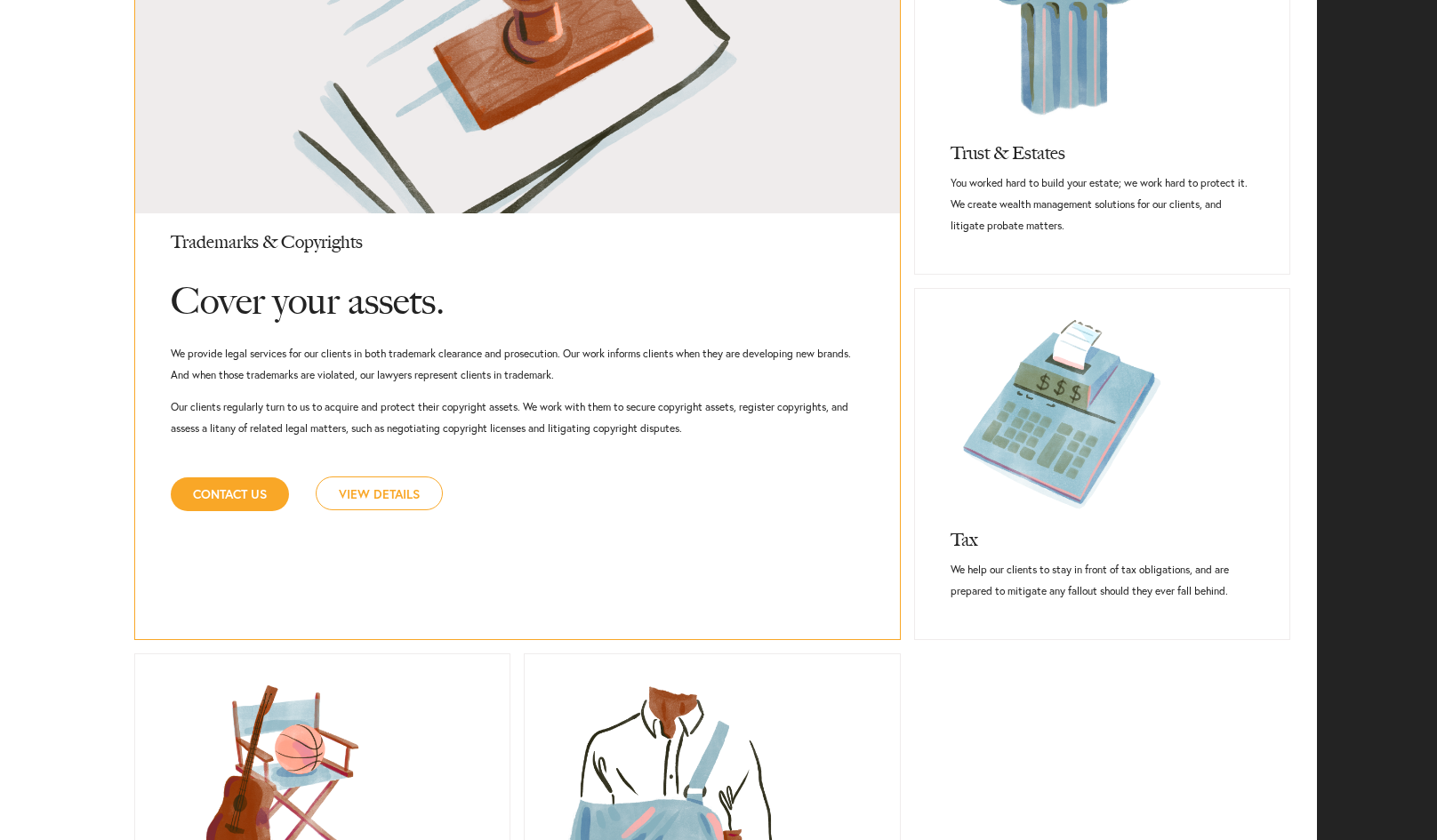
click at [397, 478] on link "View Details" at bounding box center [379, 492] width 127 height 33
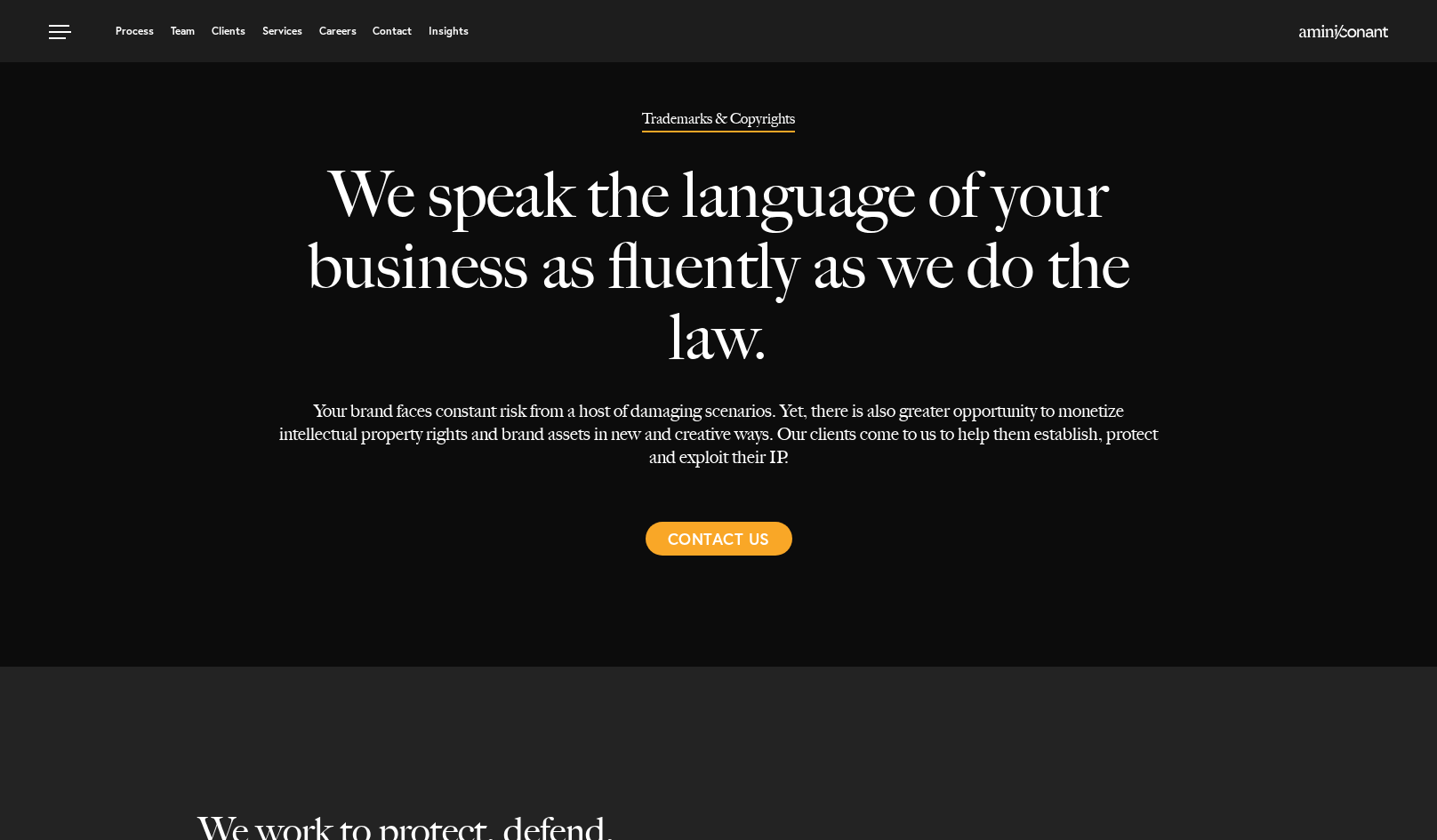
select select "Austin"
select select "Trademark"
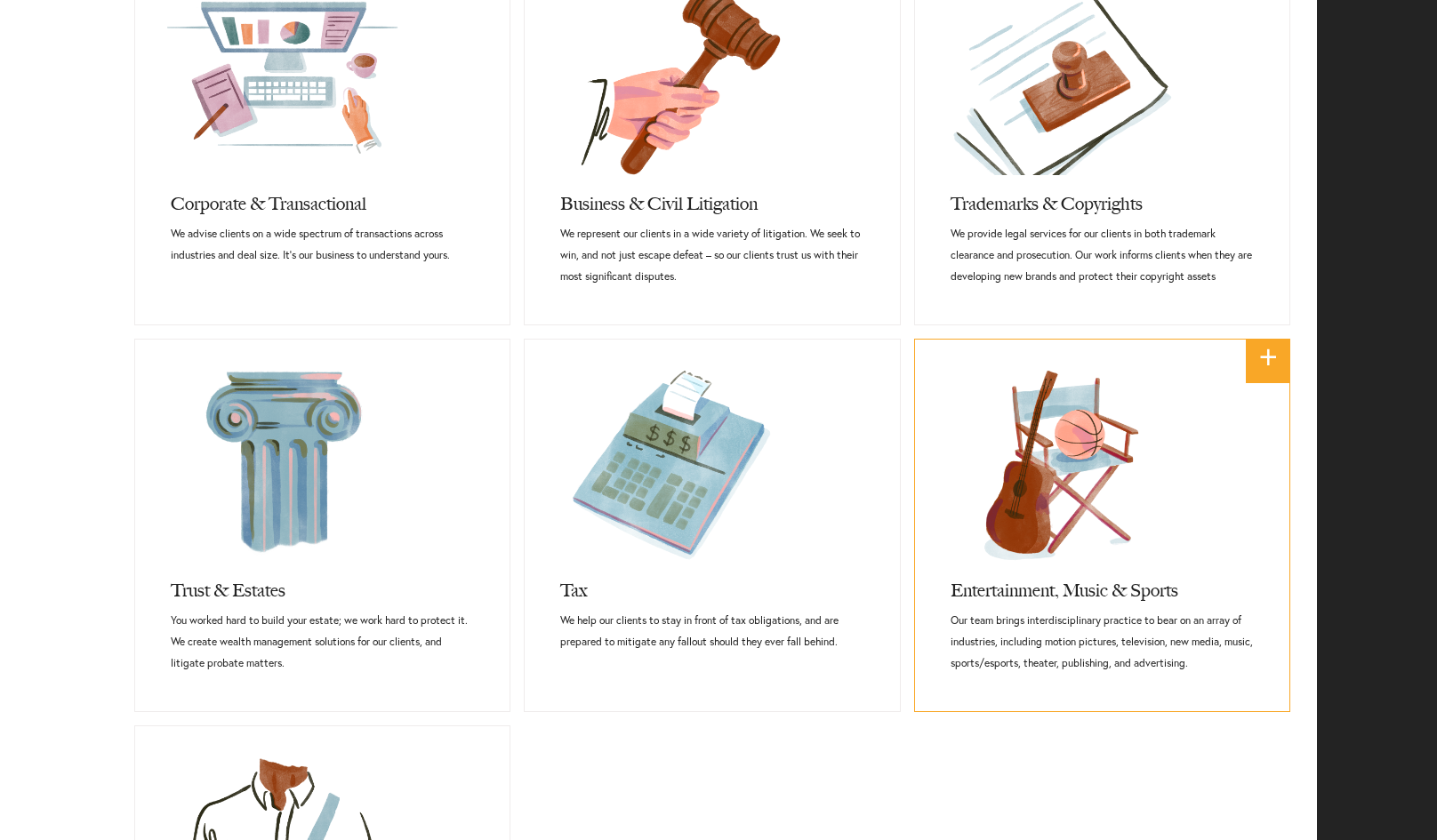
scroll to position [1093, 0]
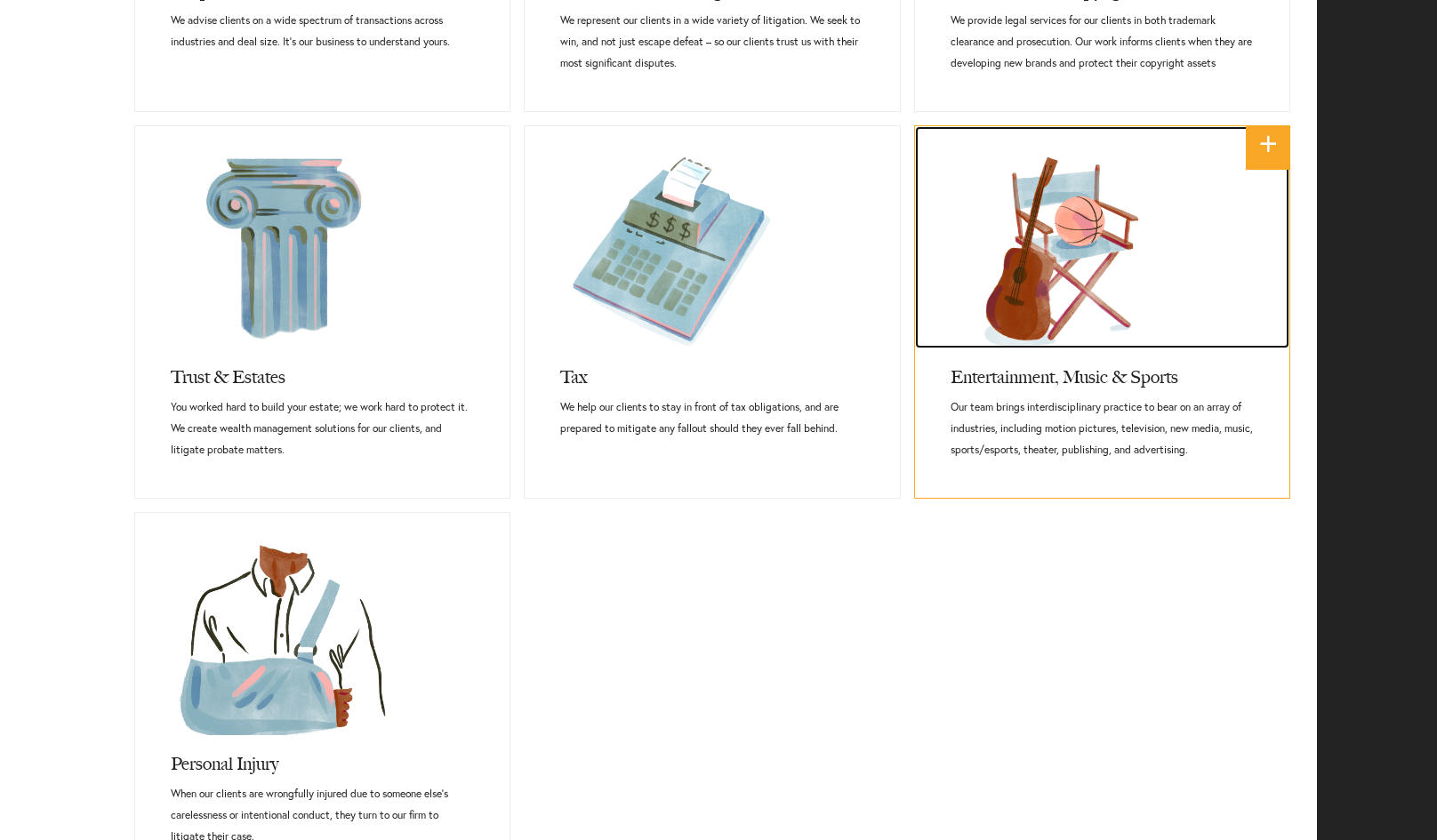
click at [1108, 277] on link at bounding box center [1102, 237] width 375 height 223
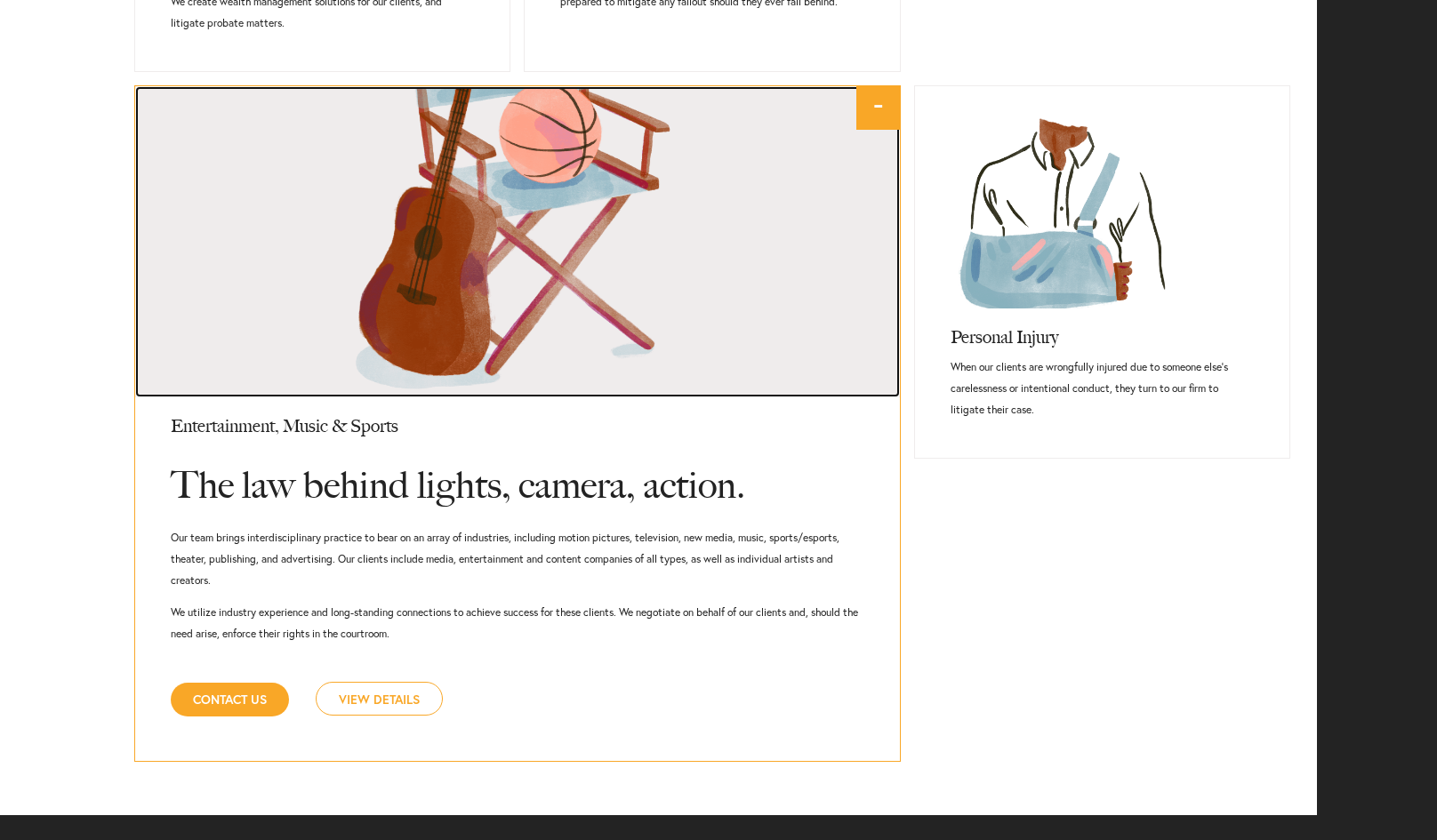
scroll to position [1533, 0]
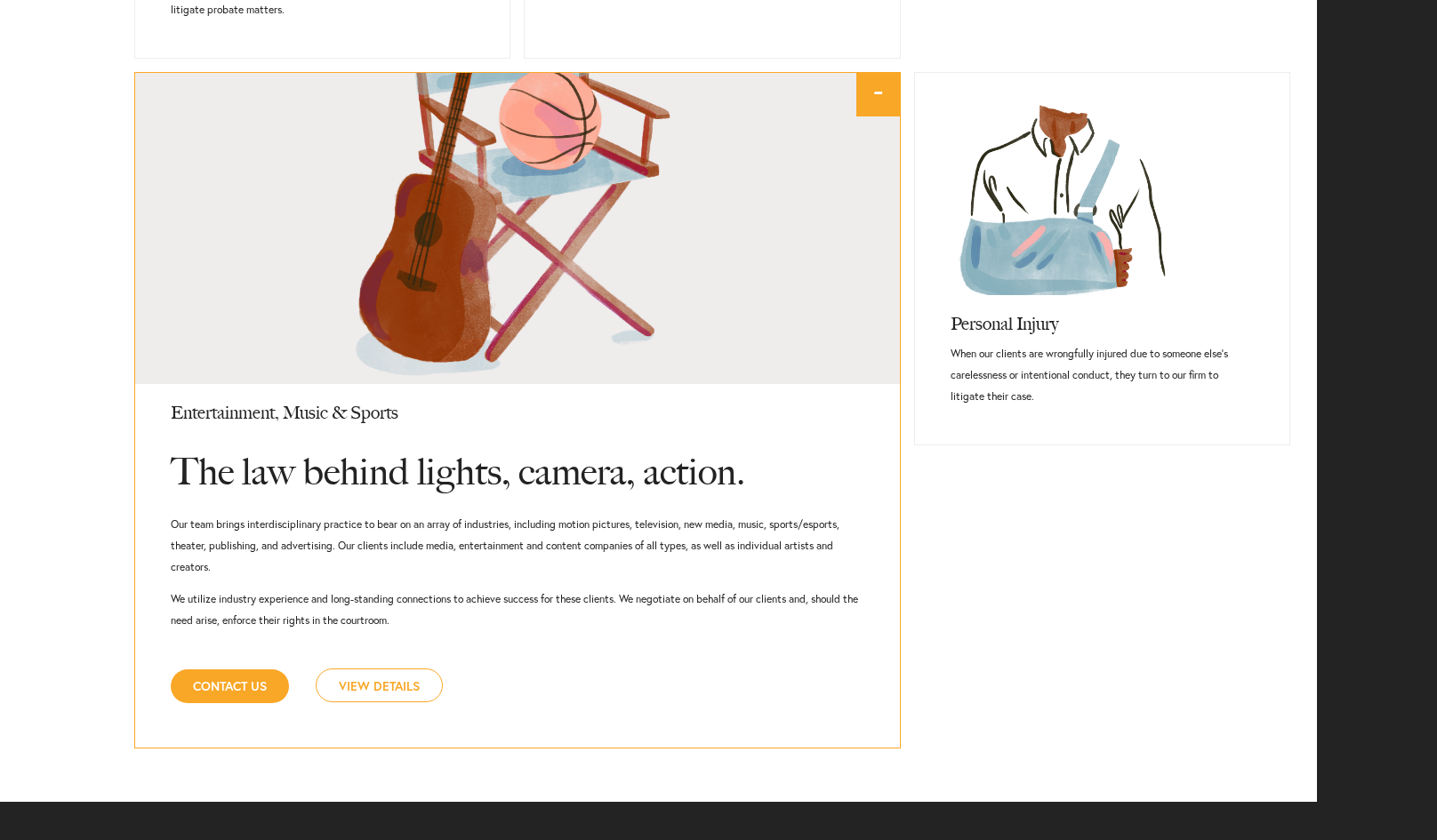
click at [406, 694] on link "View Details" at bounding box center [379, 684] width 127 height 33
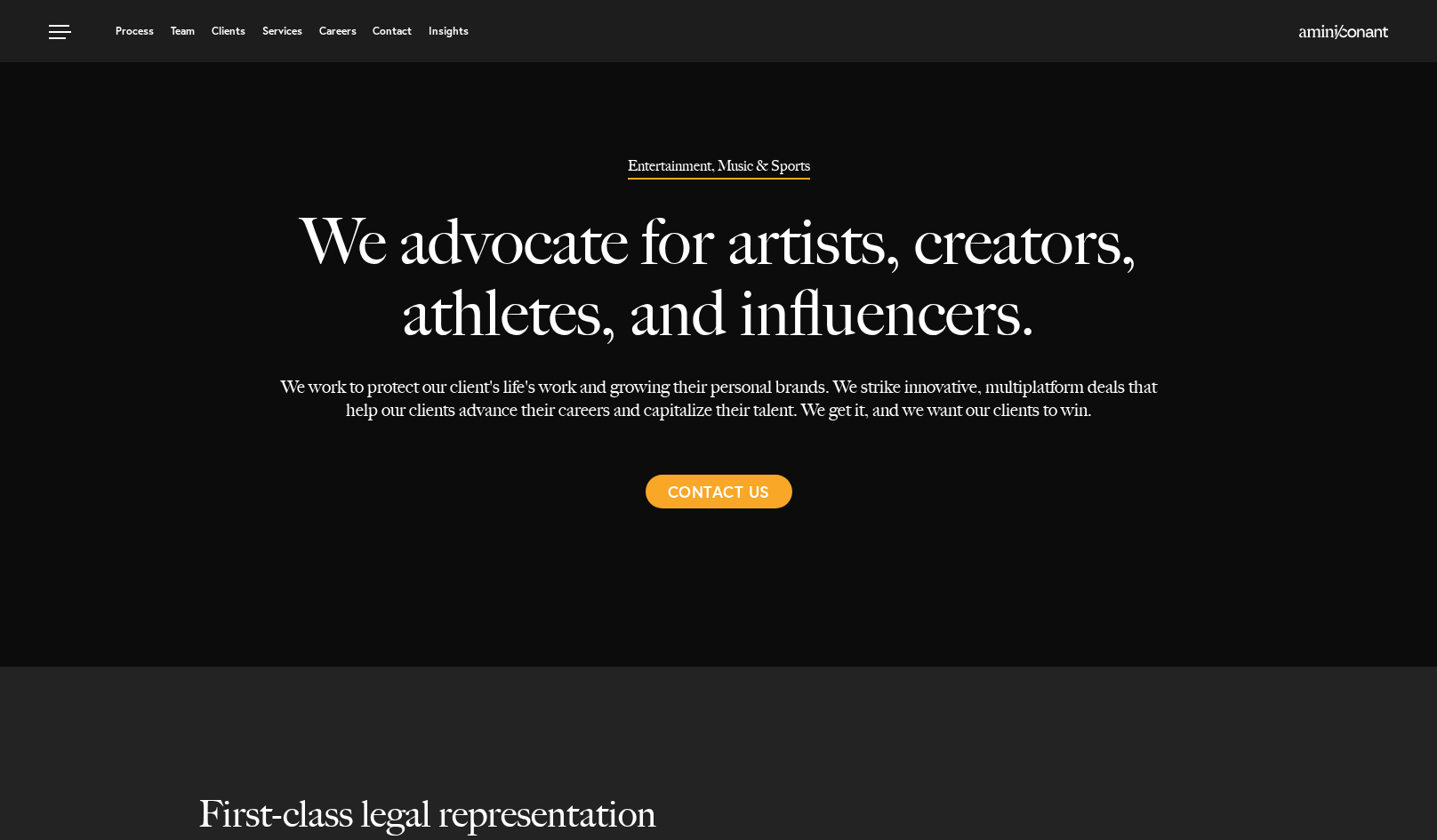
select select "Austin"
select select "Entertainment and Music"
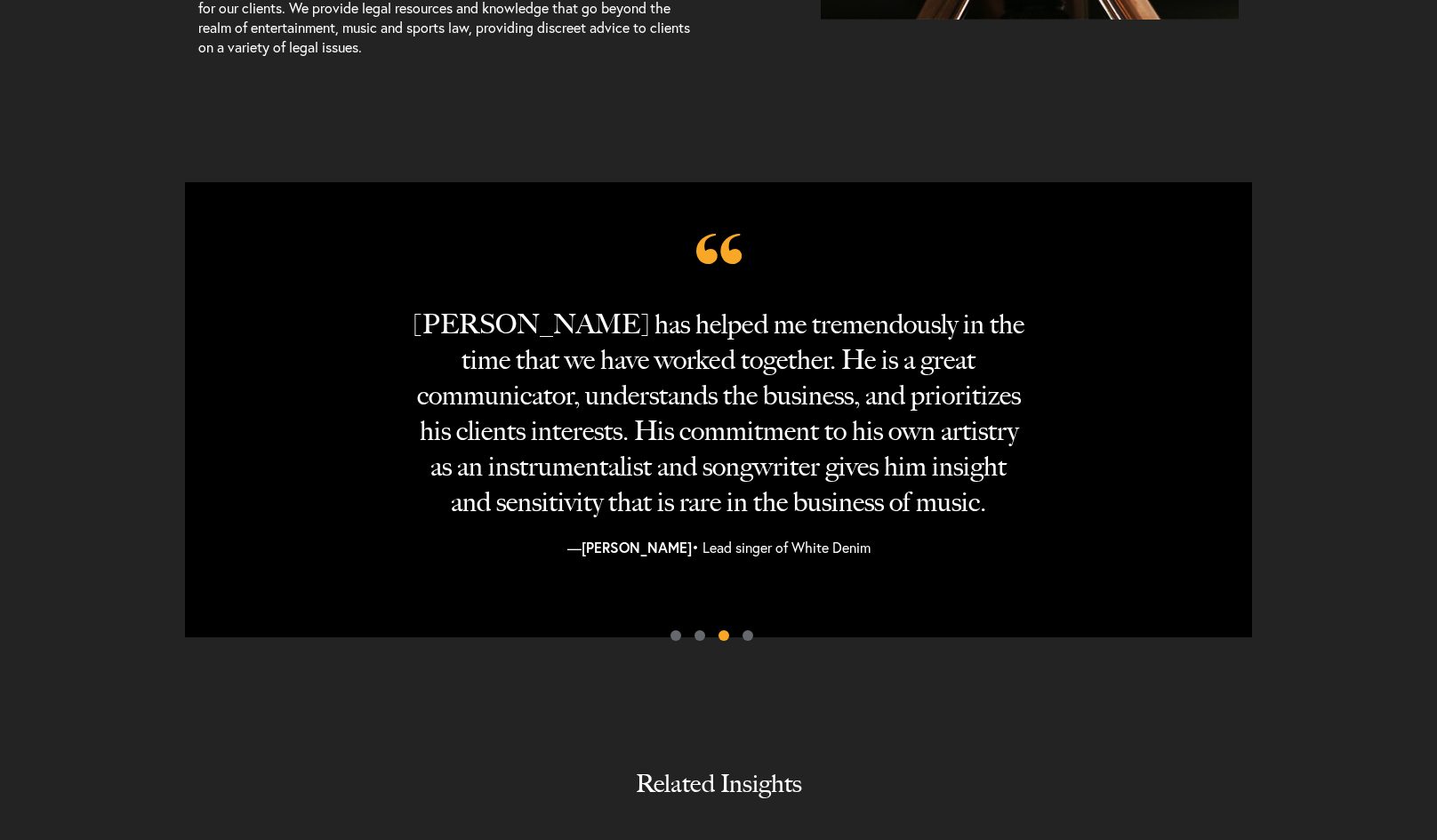
scroll to position [1421, 0]
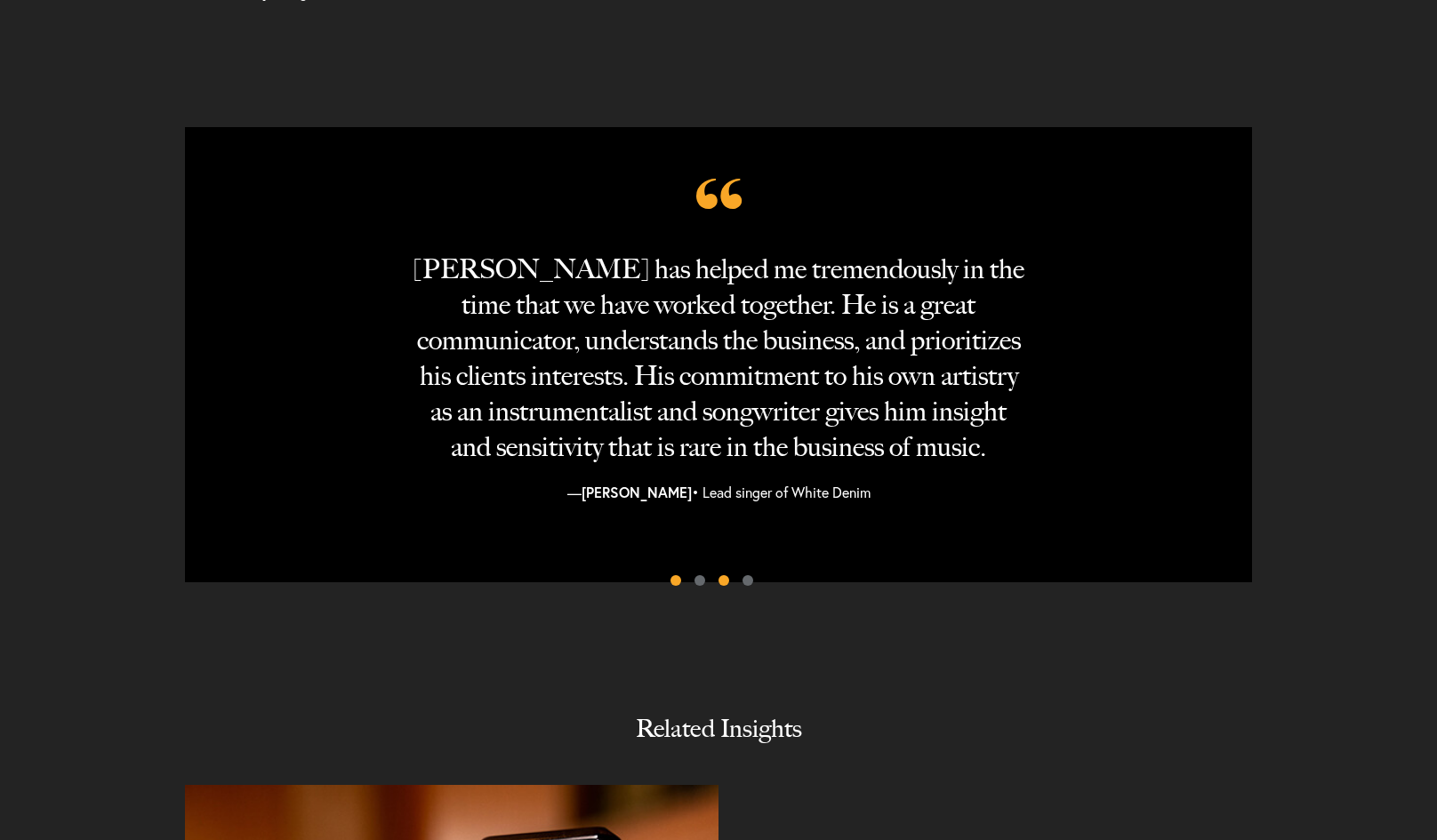
click at [678, 582] on span at bounding box center [675, 580] width 11 height 11
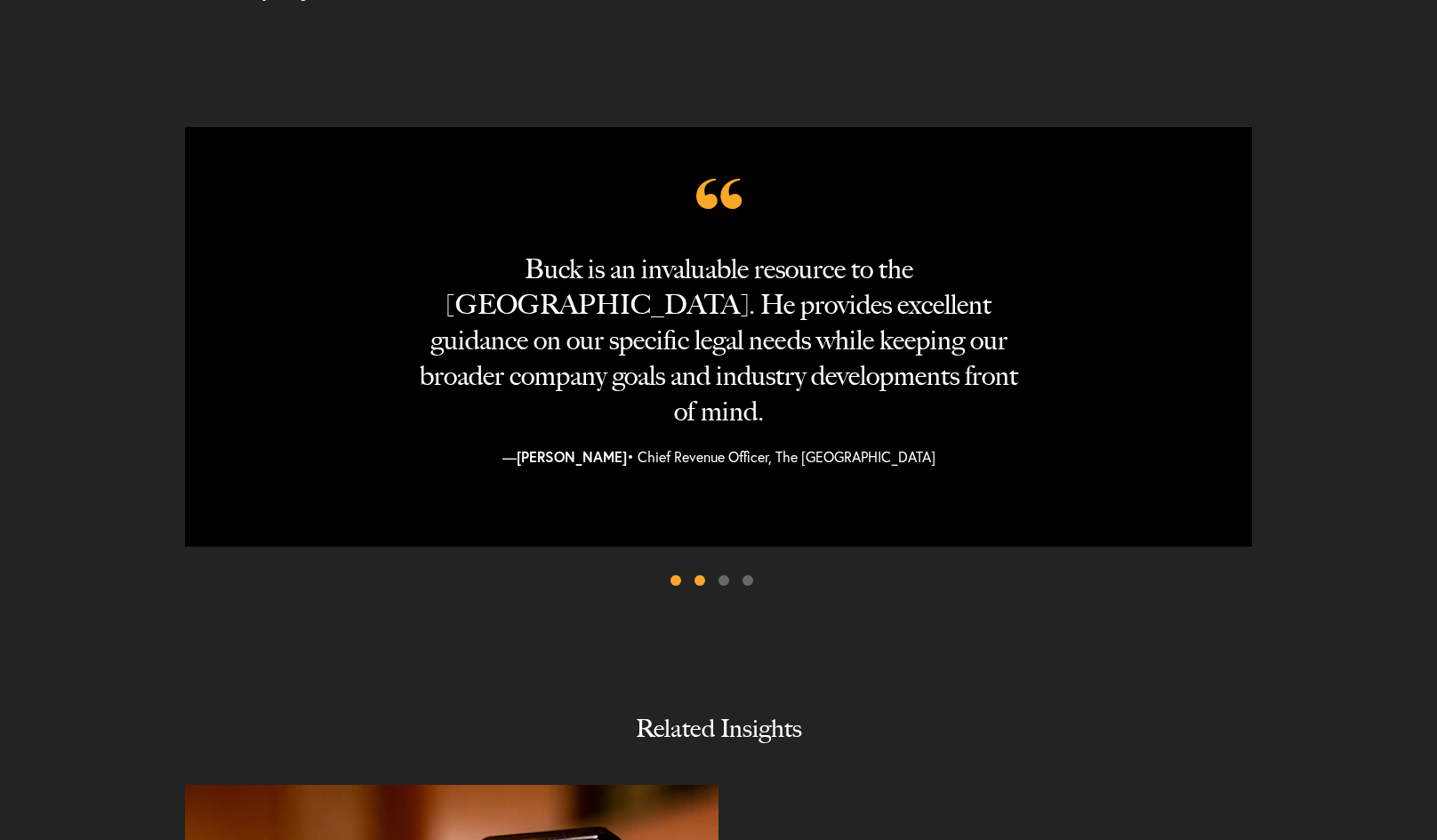
click at [701, 583] on span at bounding box center [699, 580] width 11 height 11
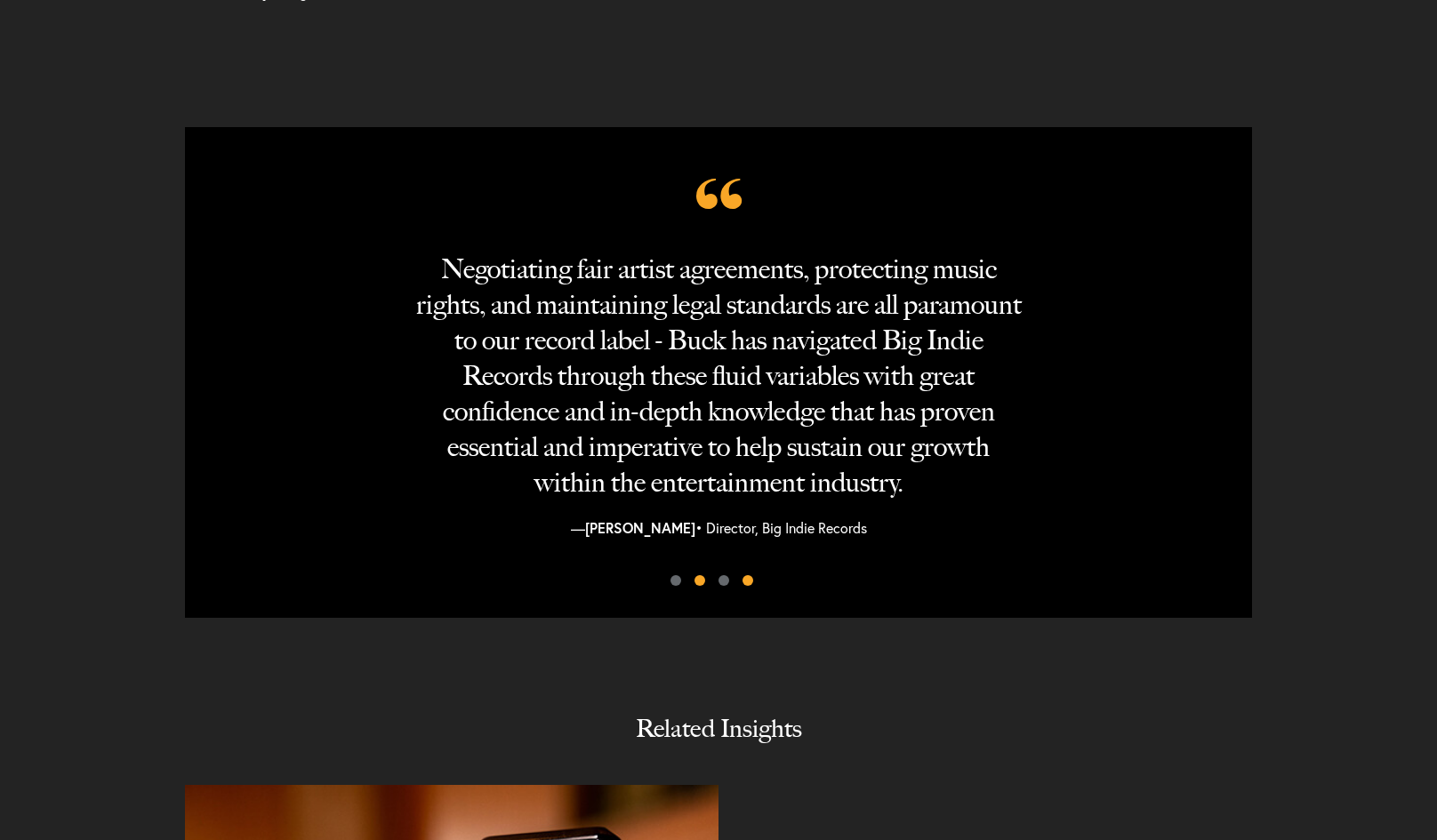
click at [748, 581] on span at bounding box center [748, 580] width 11 height 11
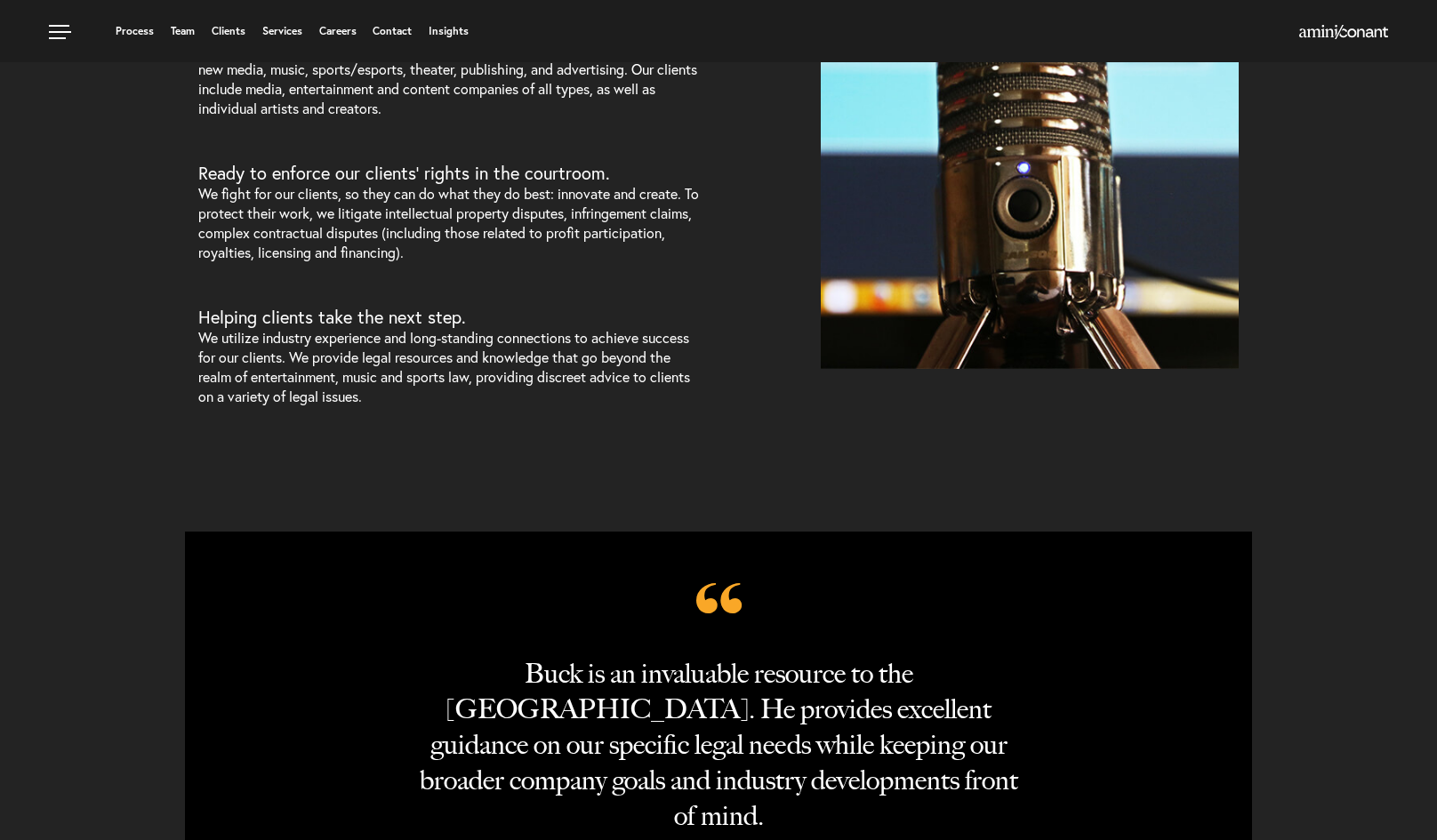
scroll to position [635, 0]
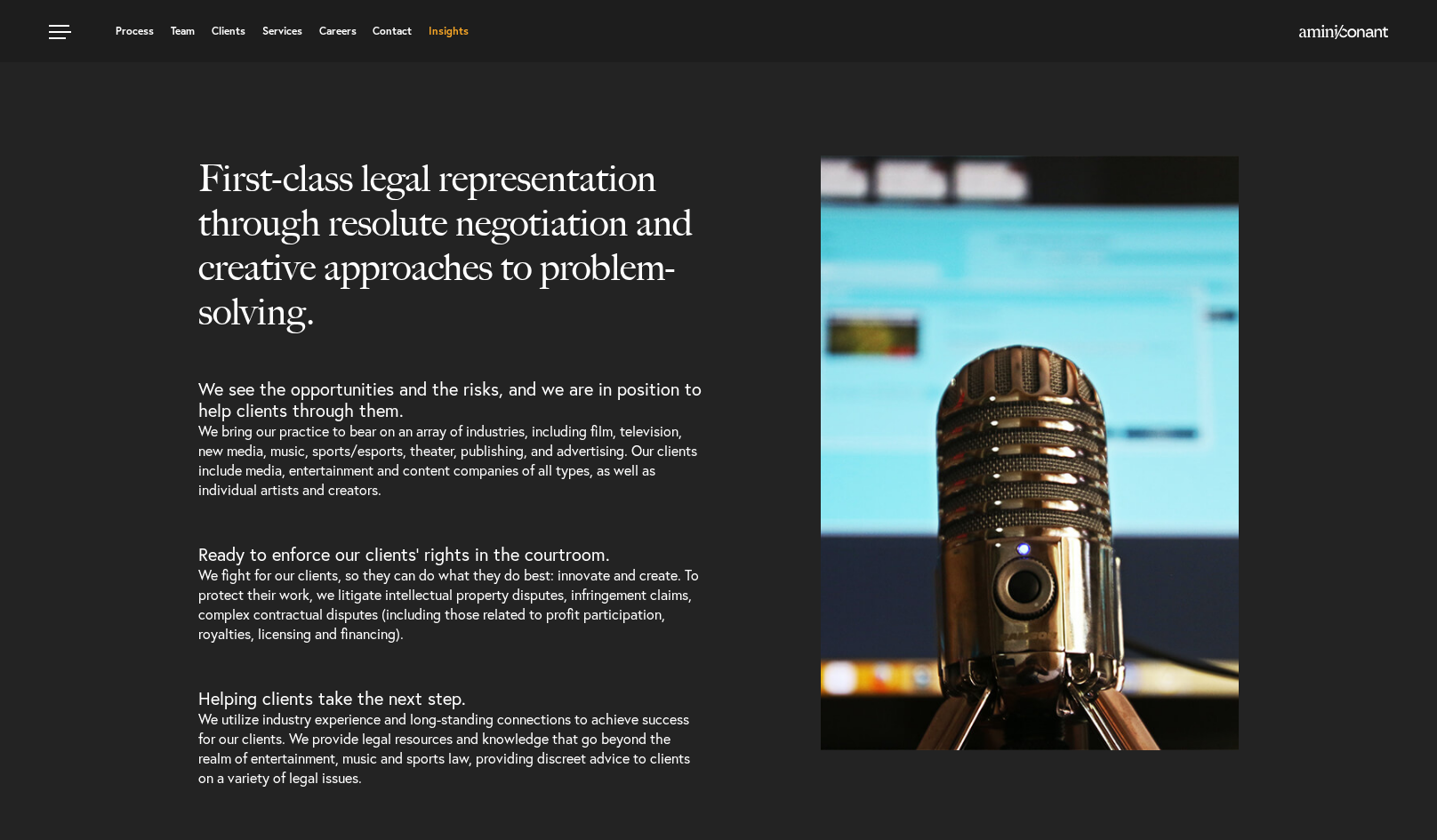
click at [458, 32] on link "Insights" at bounding box center [448, 31] width 40 height 11
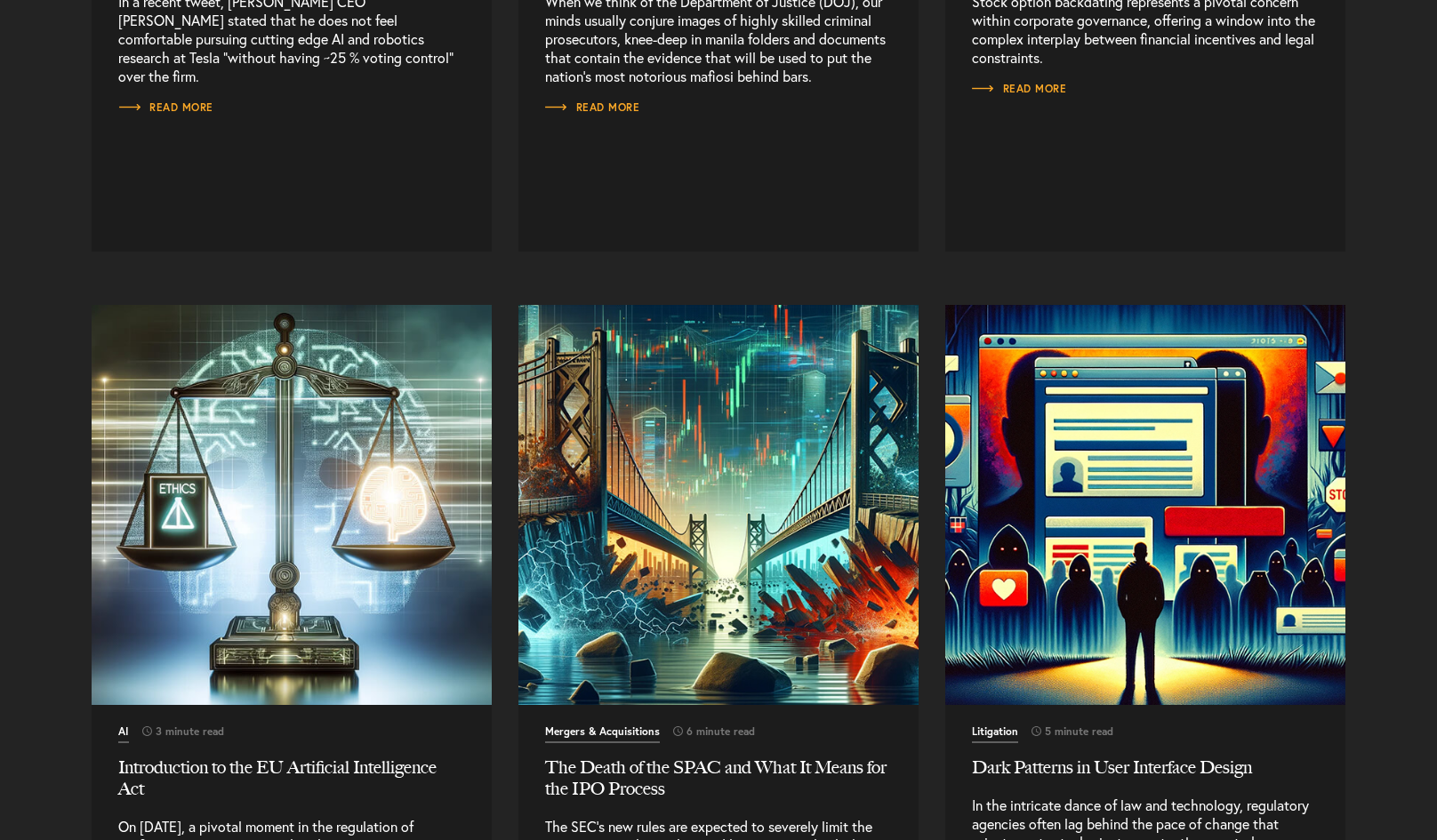
scroll to position [12019, 0]
